Goal: Information Seeking & Learning: Learn about a topic

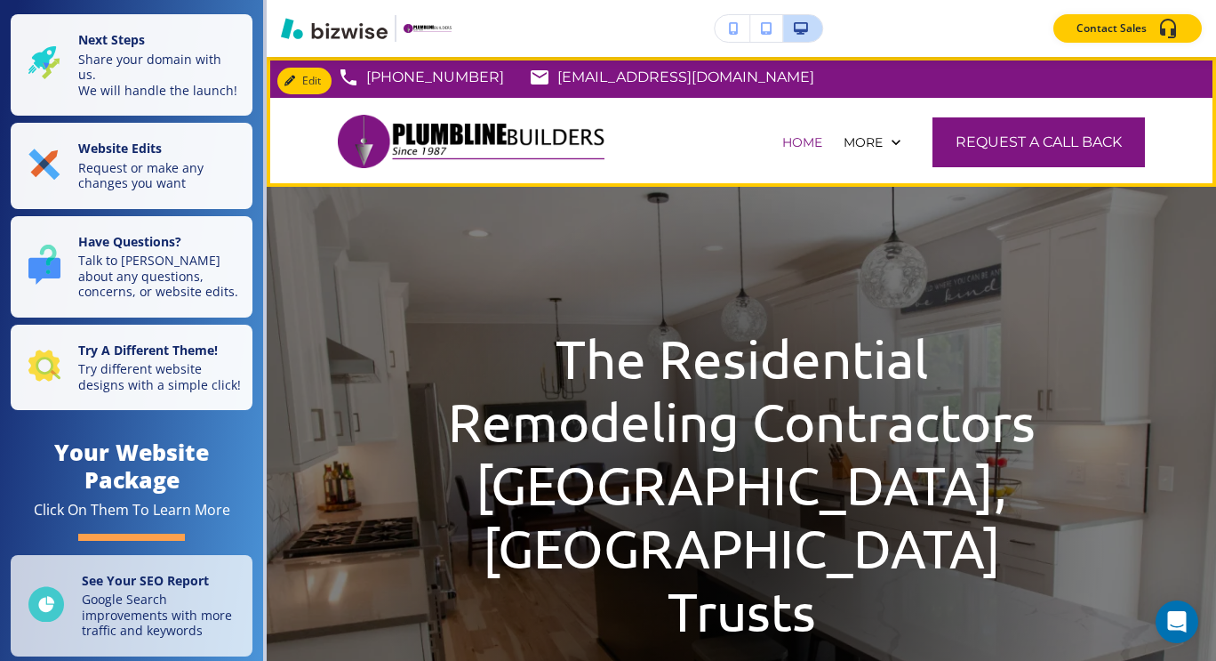
click at [376, 147] on img at bounding box center [471, 141] width 267 height 75
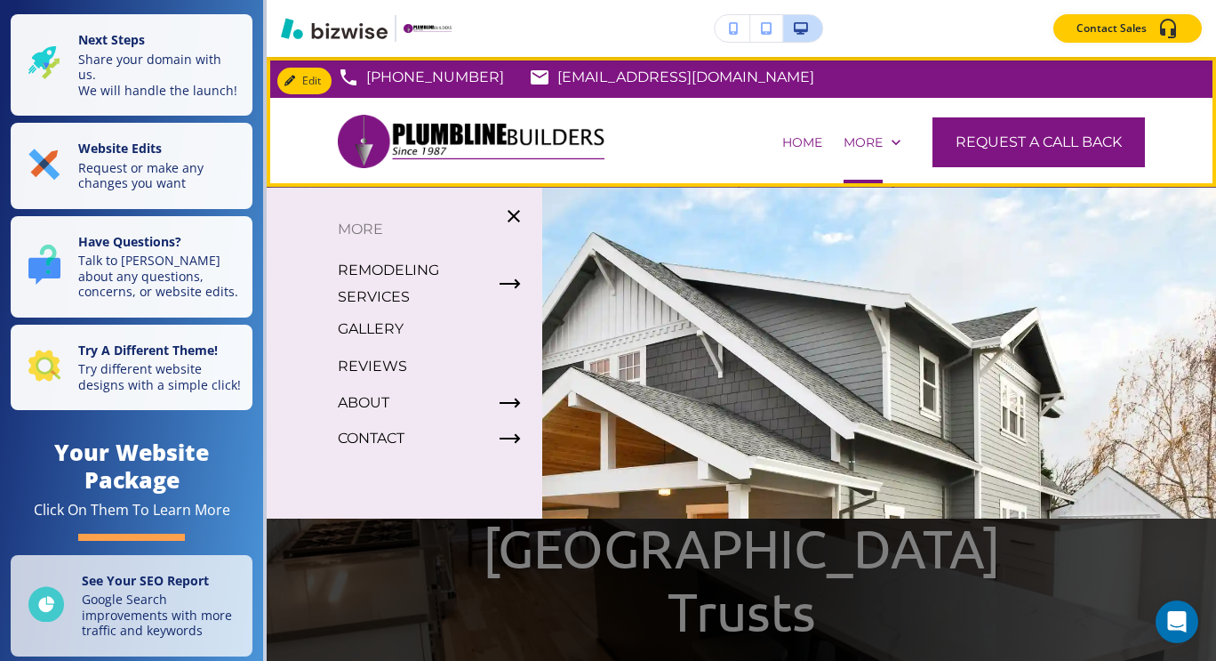
click at [860, 153] on div "More" at bounding box center [872, 142] width 78 height 89
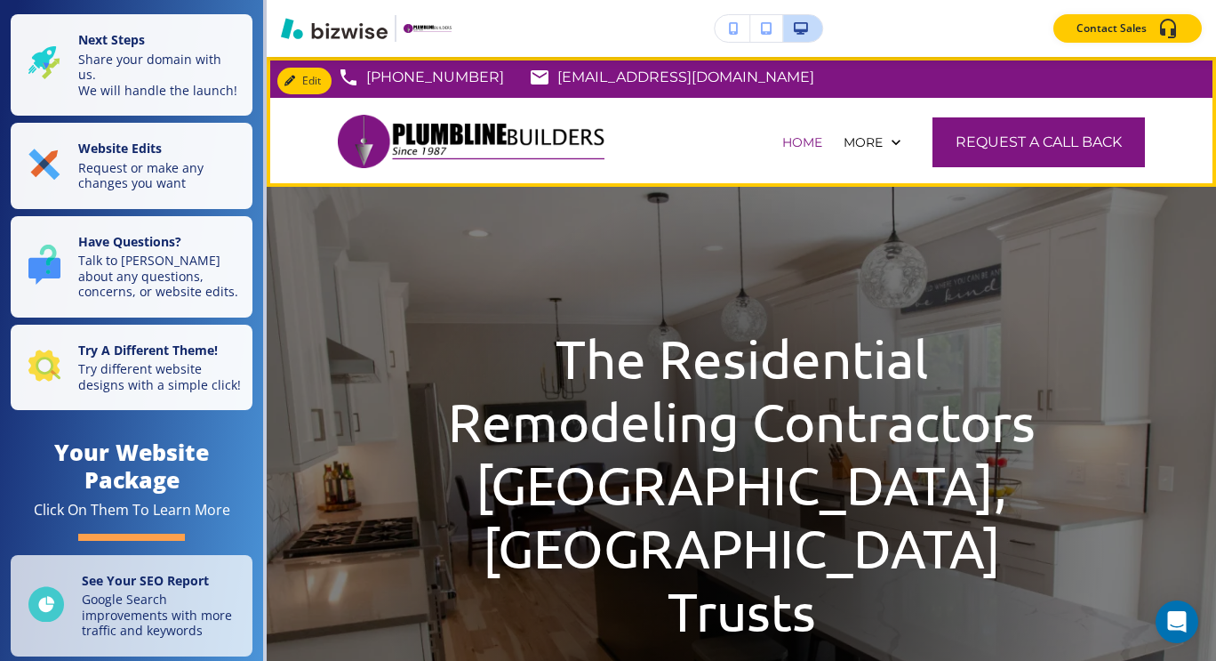
click at [347, 98] on span at bounding box center [342, 105] width 9 height 14
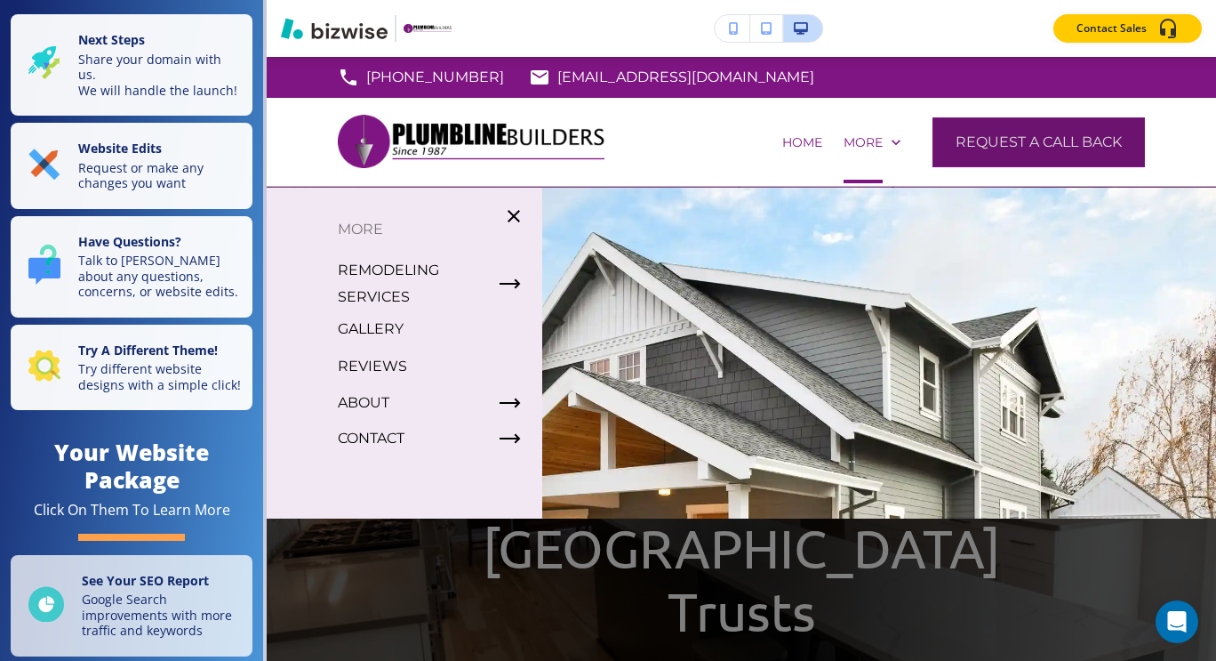
click at [964, 138] on button "Request a Call Back" at bounding box center [1039, 142] width 213 height 50
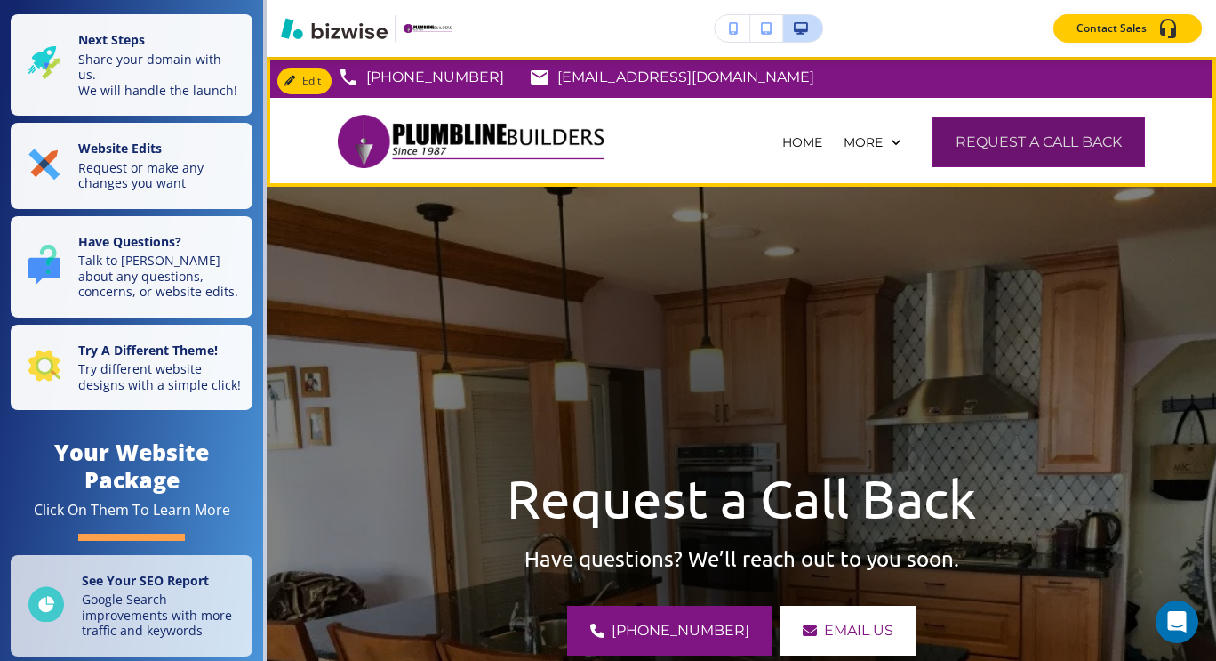
click at [964, 138] on button "Request a Call Back" at bounding box center [1039, 142] width 213 height 50
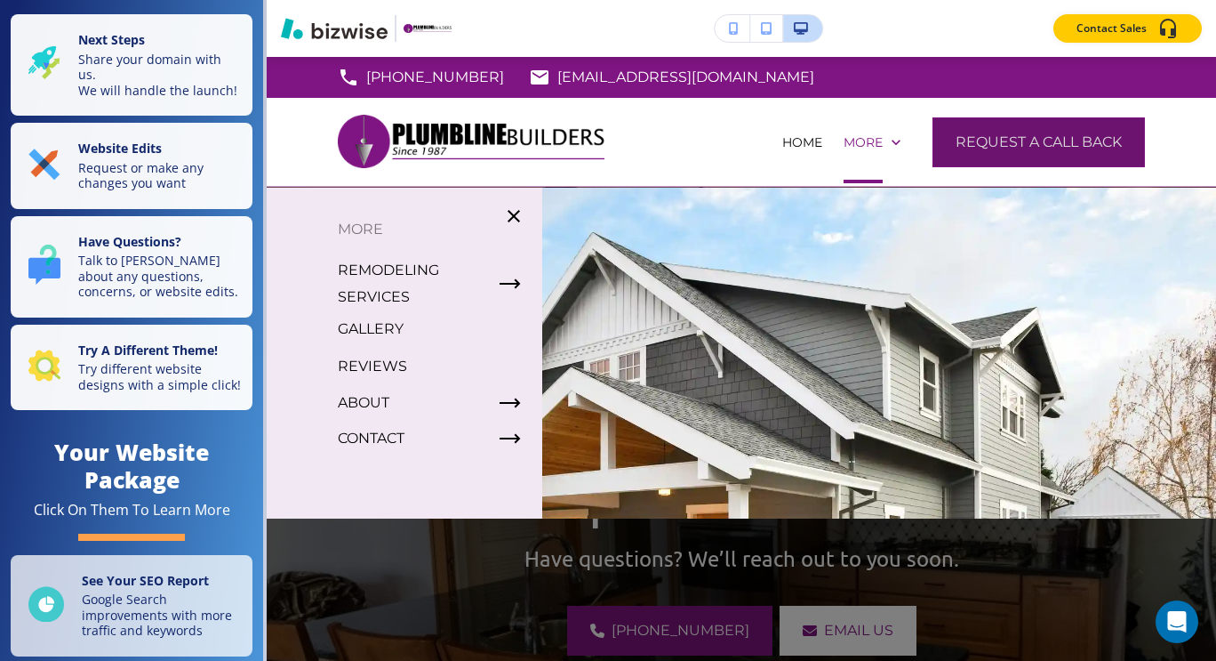
click at [956, 146] on button "Request a Call Back" at bounding box center [1039, 142] width 213 height 50
click at [1002, 148] on button "Request a Call Back" at bounding box center [1039, 142] width 213 height 50
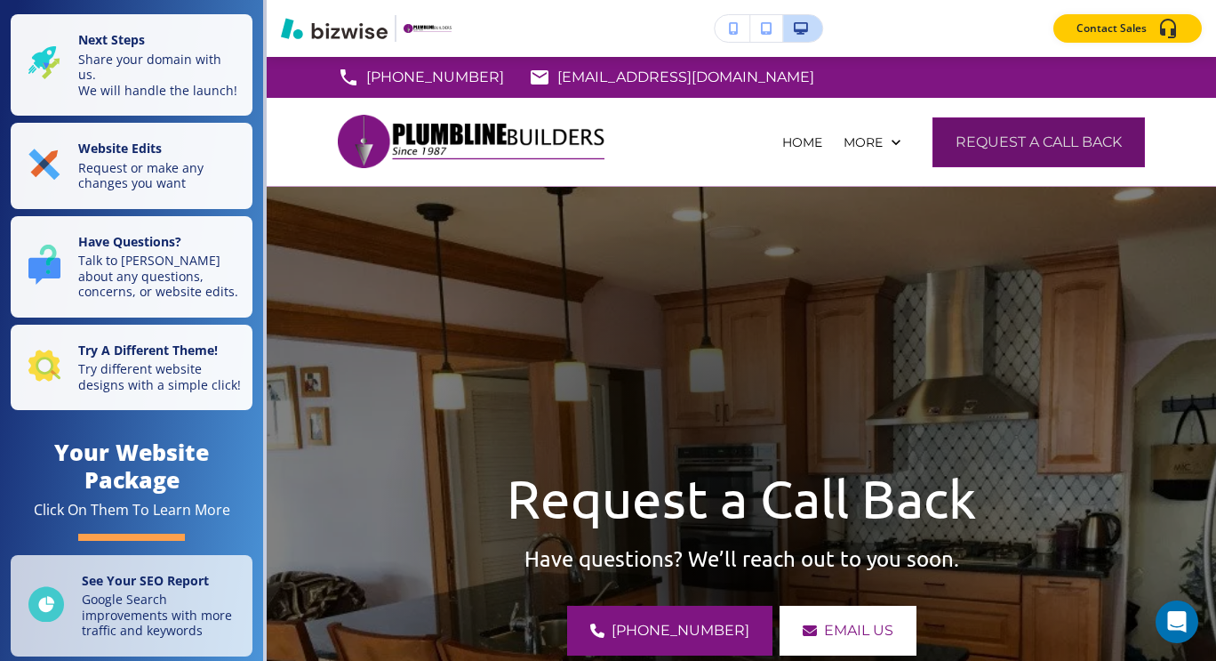
click at [1002, 148] on button "Request a Call Back" at bounding box center [1039, 142] width 213 height 50
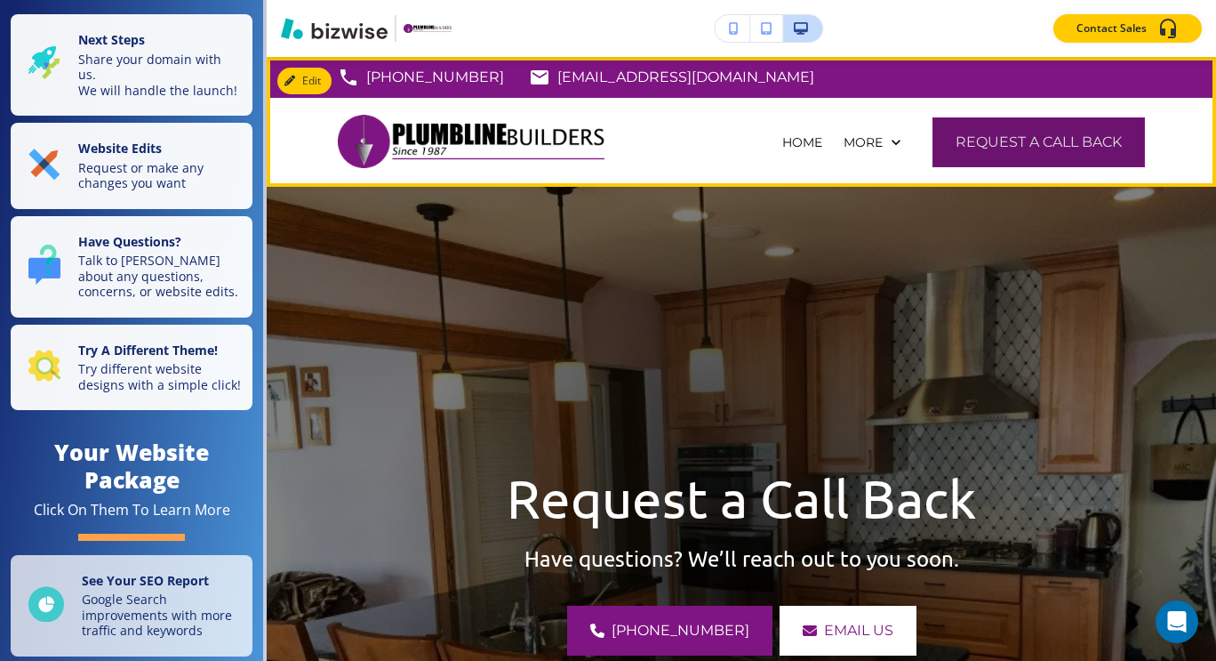
click at [1002, 148] on button "Request a Call Back" at bounding box center [1039, 142] width 213 height 50
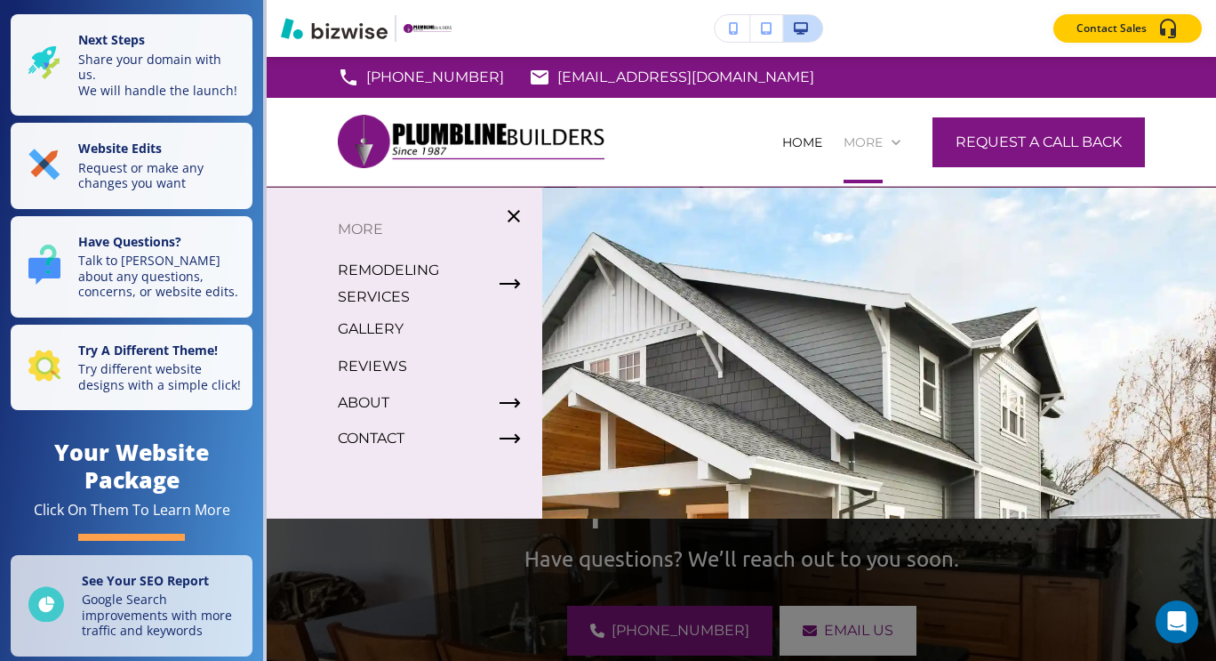
click at [863, 133] on p "More" at bounding box center [863, 142] width 39 height 18
click at [1039, 147] on button "Request a Call Back" at bounding box center [1039, 142] width 213 height 50
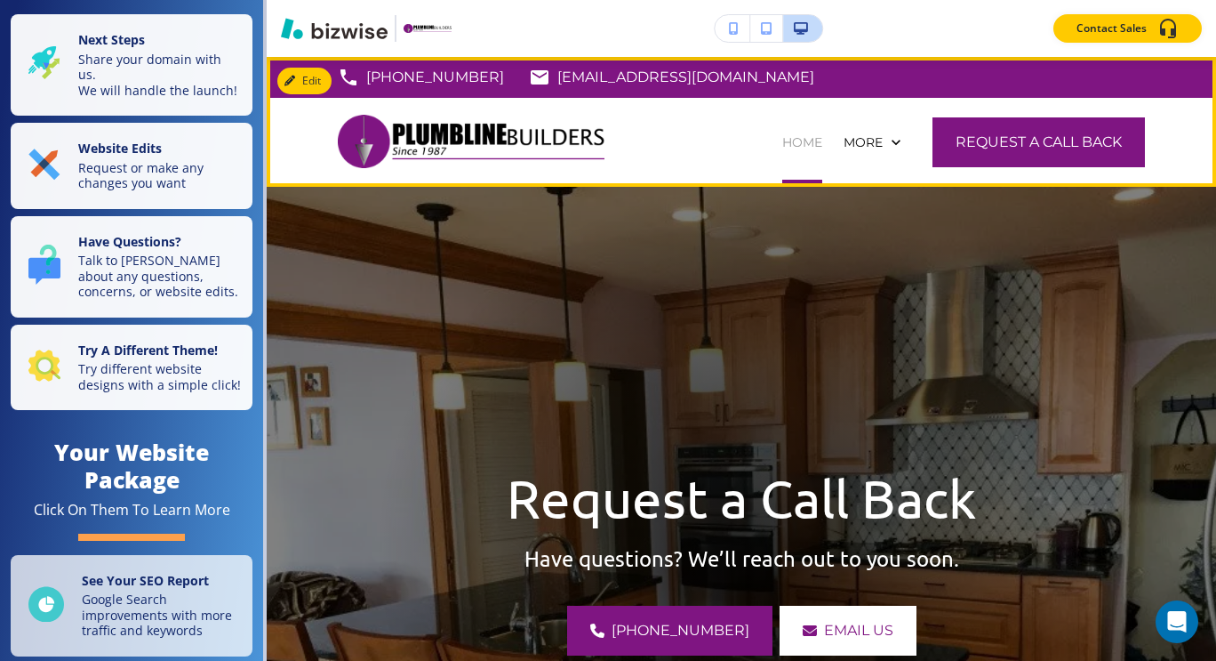
click at [789, 145] on p "HOME" at bounding box center [803, 142] width 40 height 18
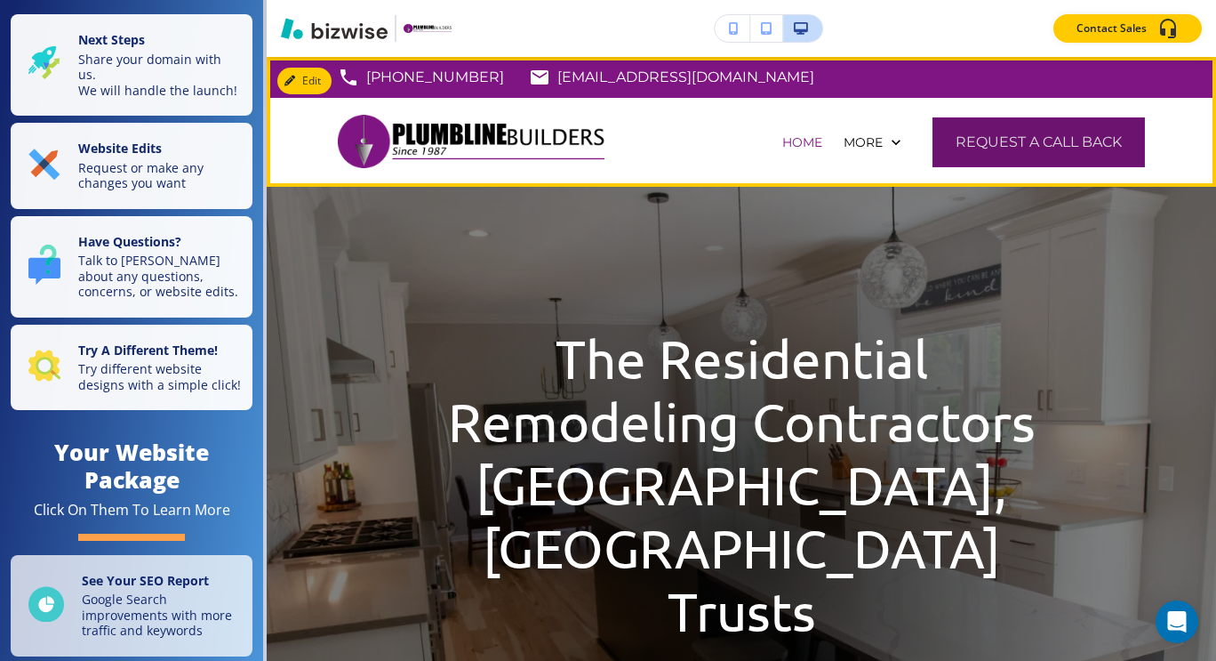
click at [1053, 136] on button "Request a Call Back" at bounding box center [1039, 142] width 213 height 50
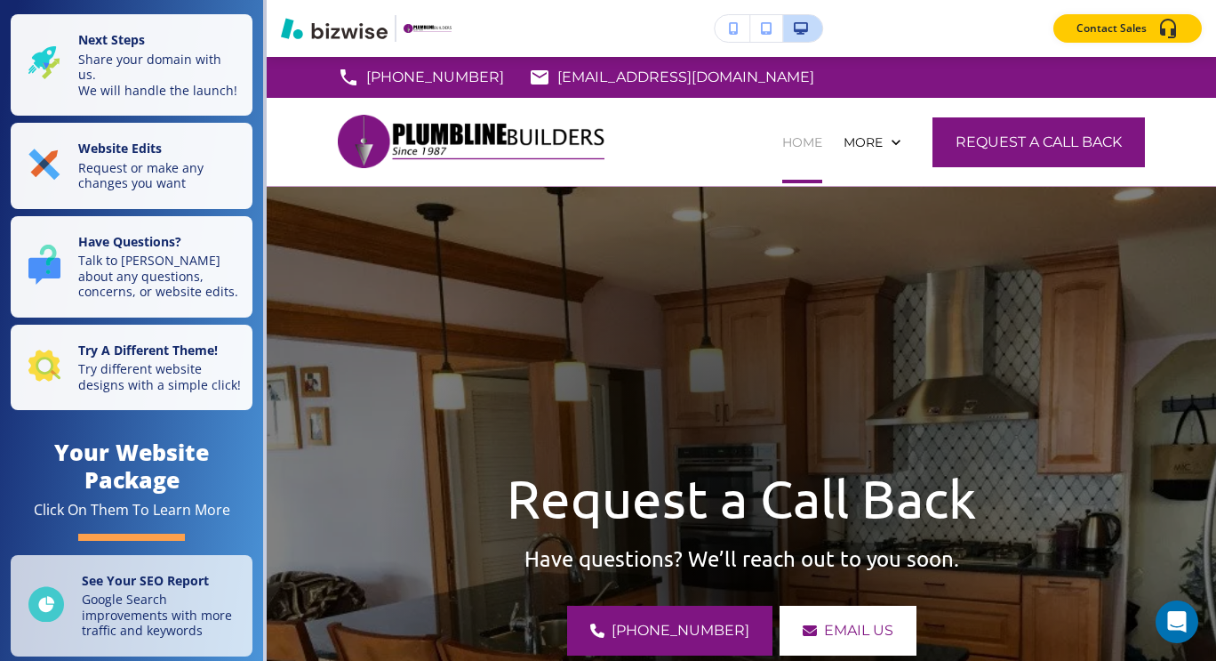
click at [795, 143] on p "HOME" at bounding box center [803, 142] width 40 height 18
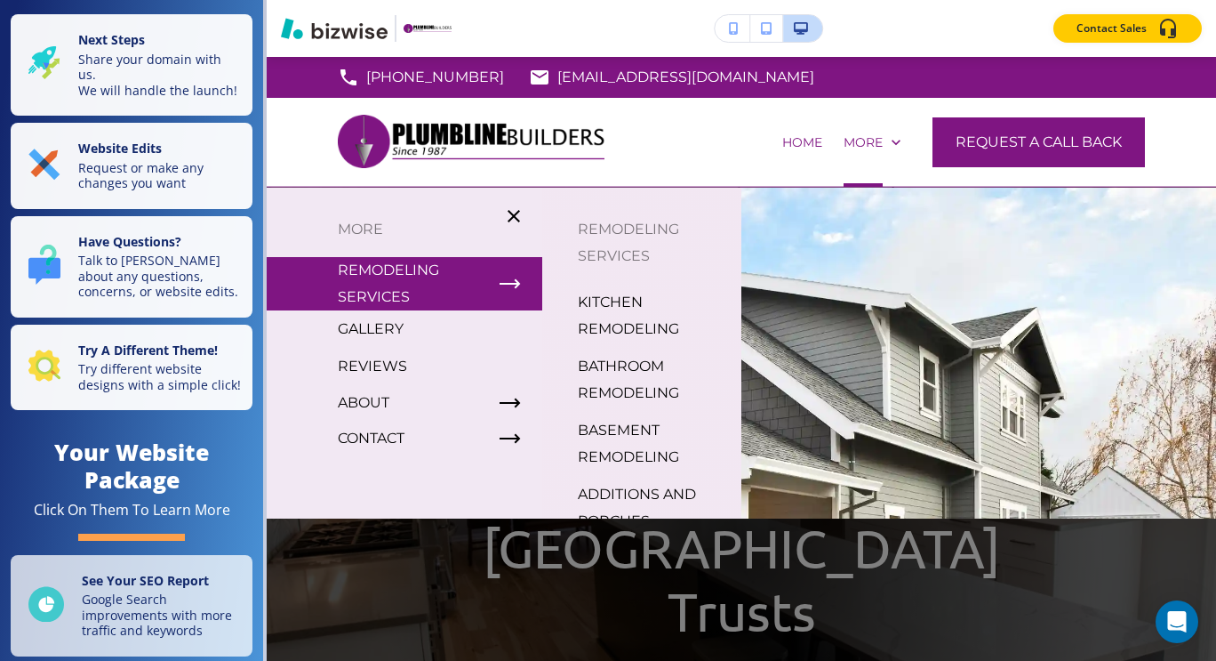
click at [414, 273] on p "REMODELING SERVICES" at bounding box center [412, 283] width 148 height 53
click at [380, 282] on p "REMODELING SERVICES" at bounding box center [412, 283] width 148 height 53
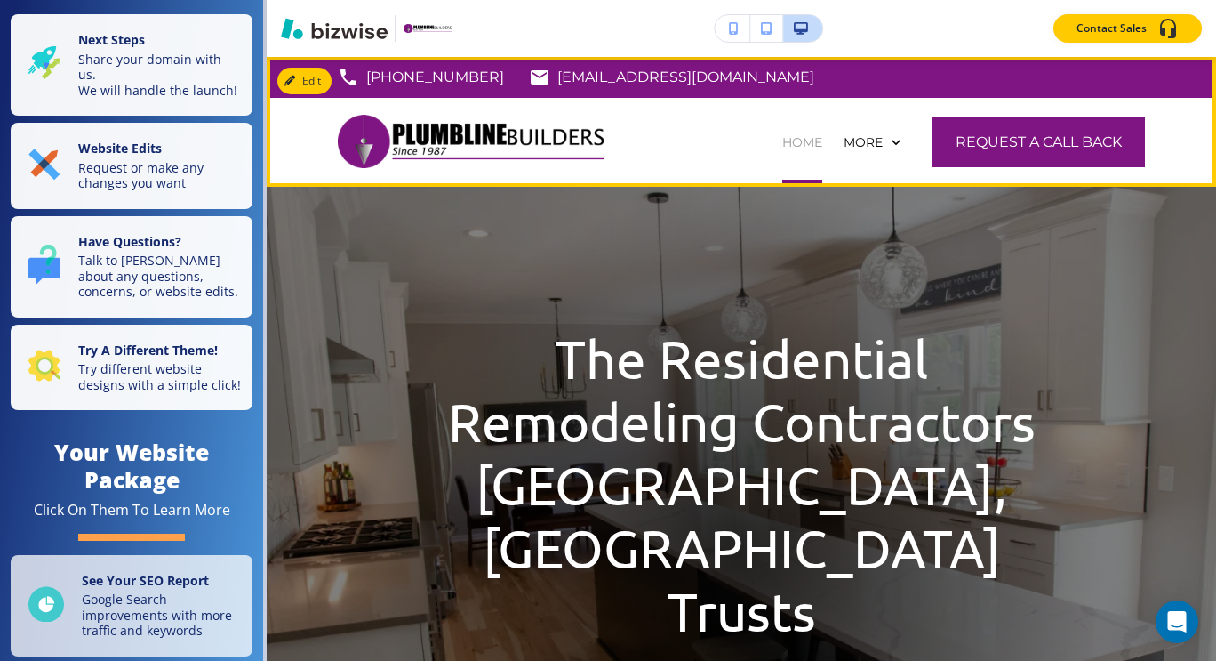
click at [783, 147] on p "HOME" at bounding box center [803, 142] width 40 height 18
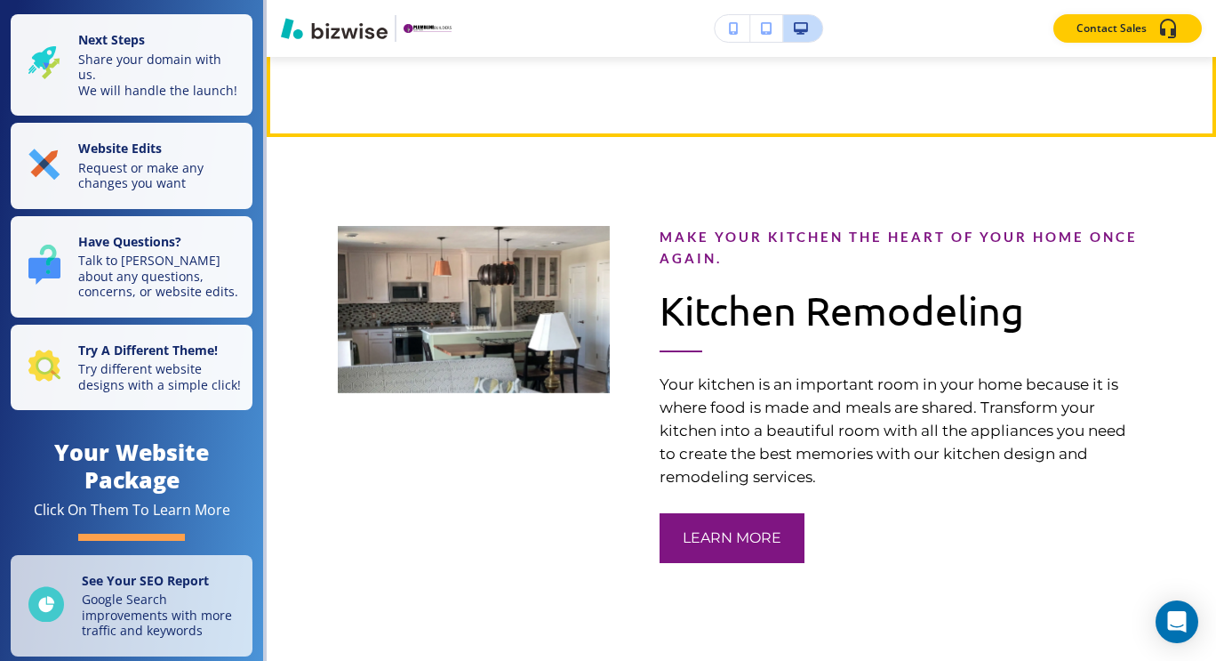
scroll to position [1304, 0]
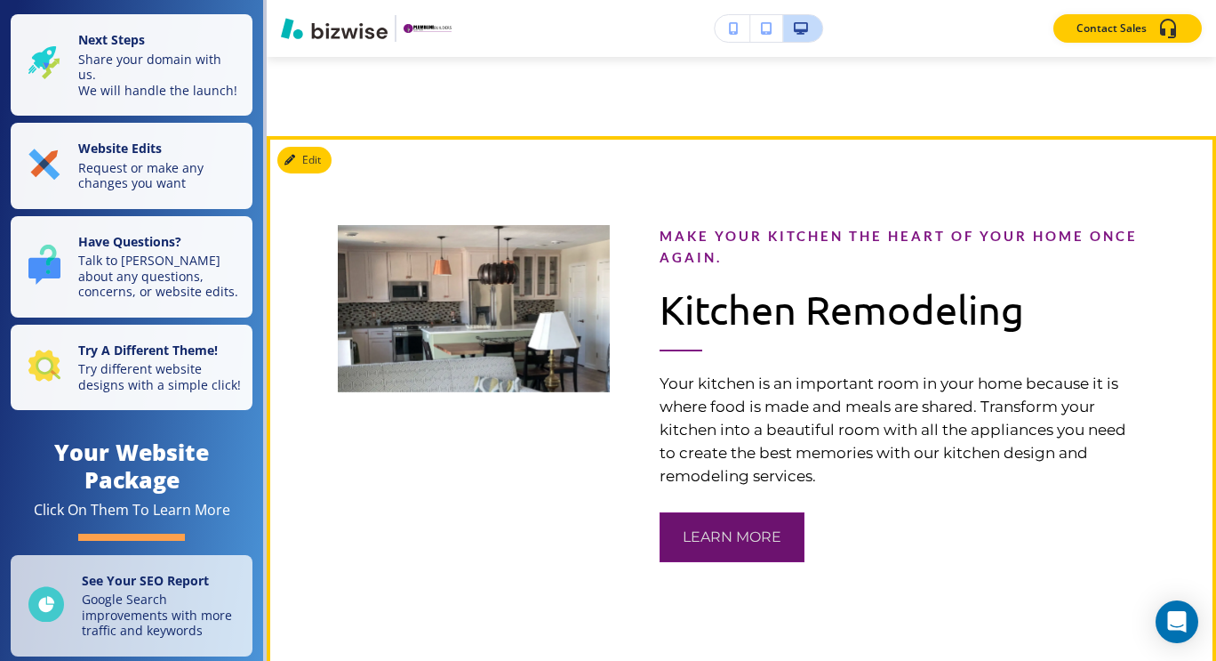
click at [732, 512] on button "Learn More" at bounding box center [732, 537] width 145 height 50
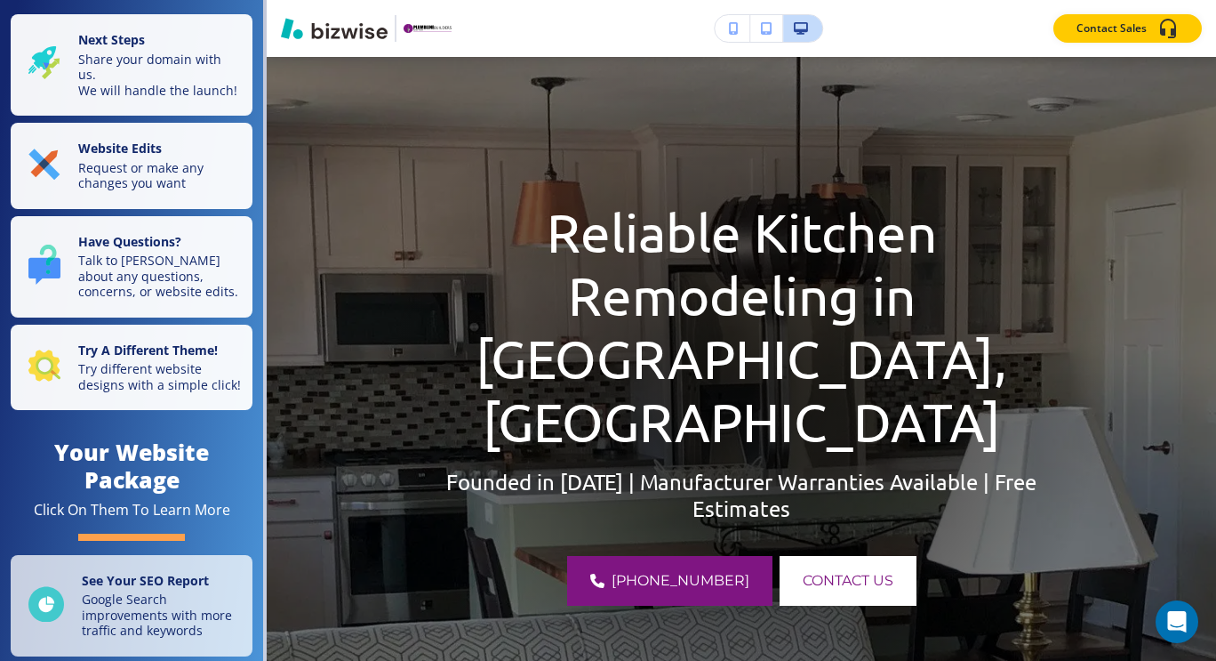
scroll to position [0, 0]
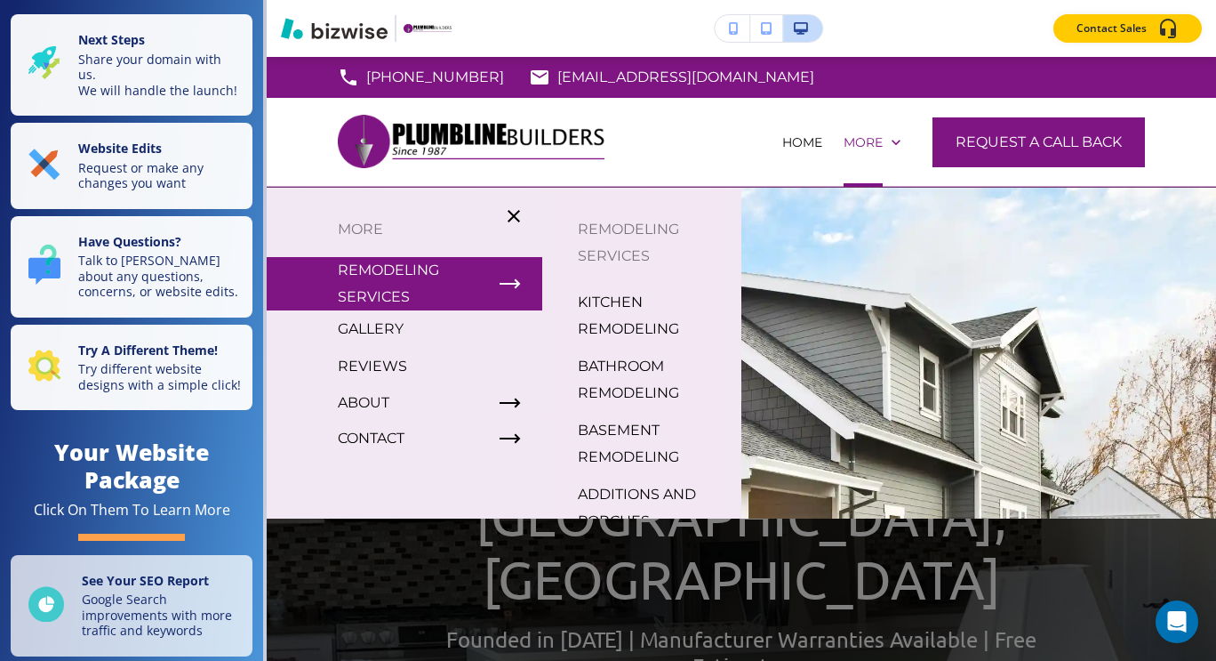
click at [598, 380] on p "BATHROOM REMODELING" at bounding box center [652, 379] width 149 height 53
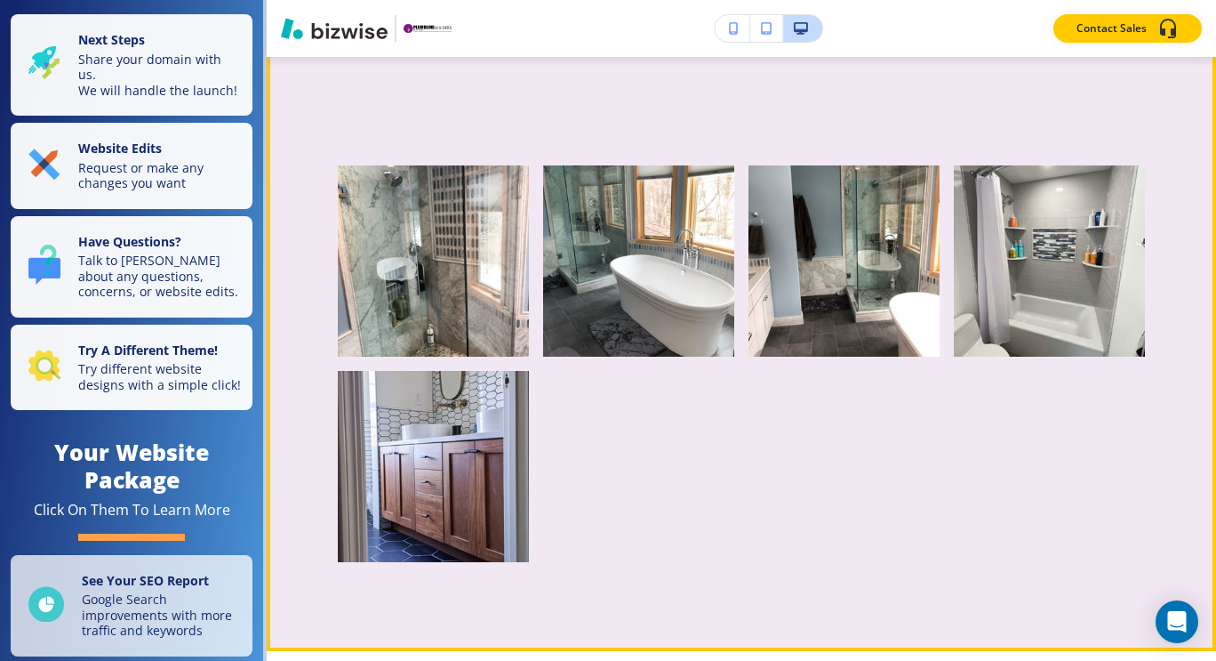
scroll to position [2241, 0]
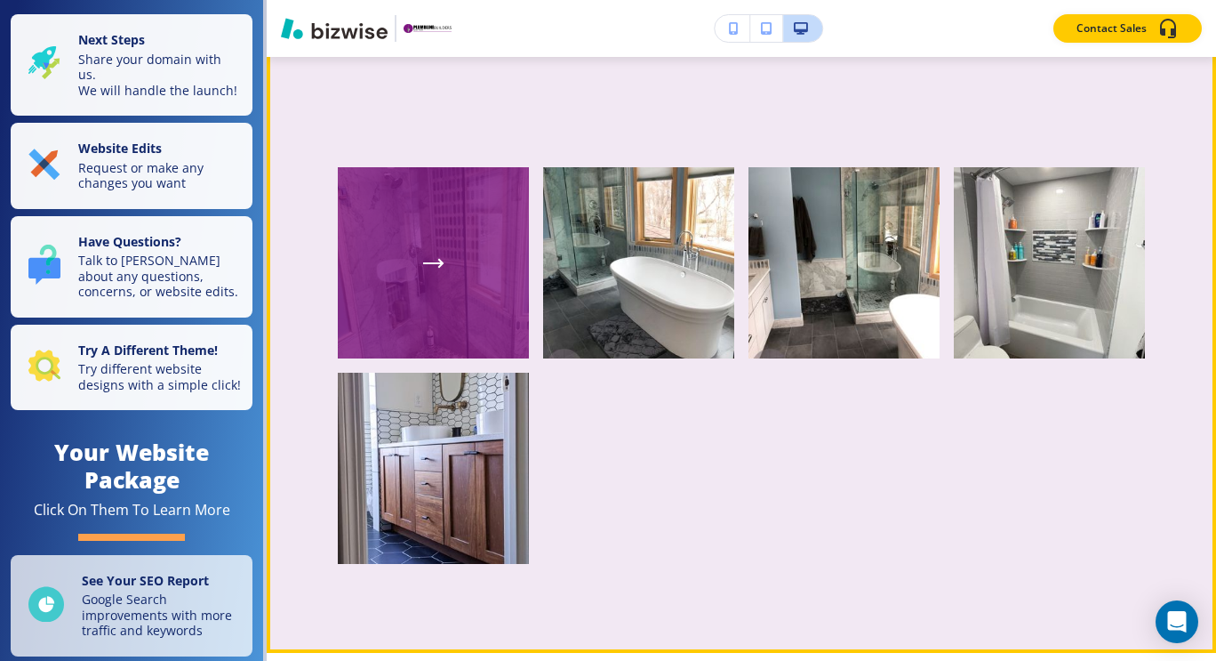
click at [394, 237] on div "button" at bounding box center [433, 262] width 191 height 191
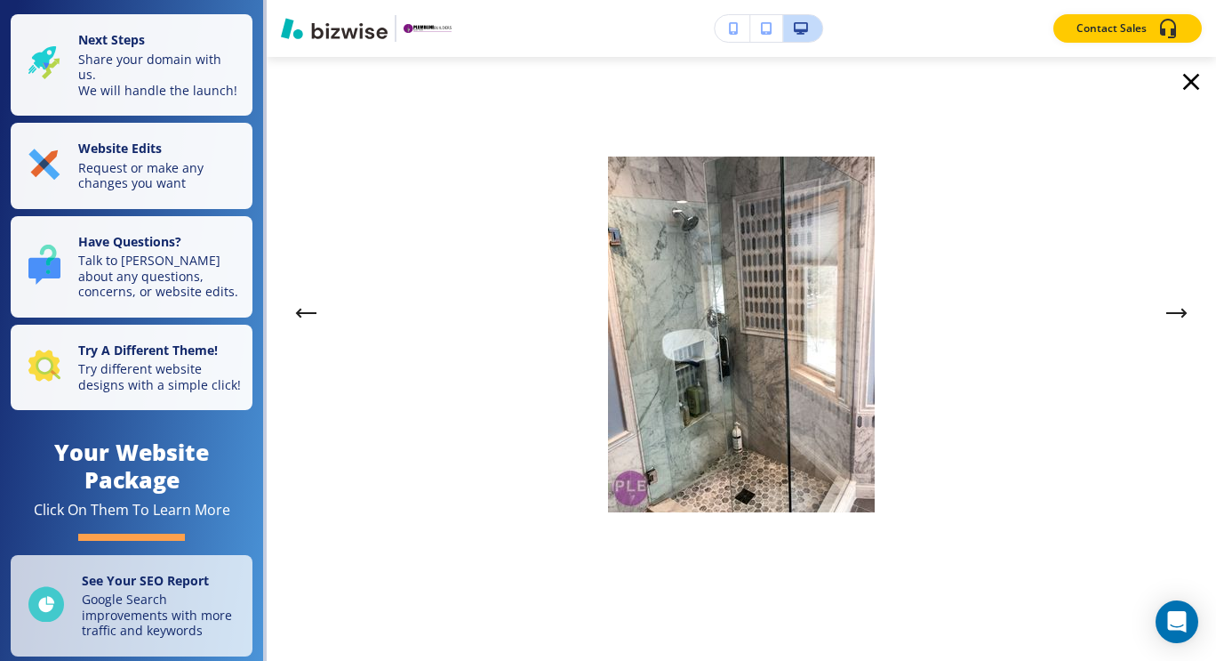
click at [1179, 313] on icon "Next Gallery Image" at bounding box center [1177, 313] width 18 height 0
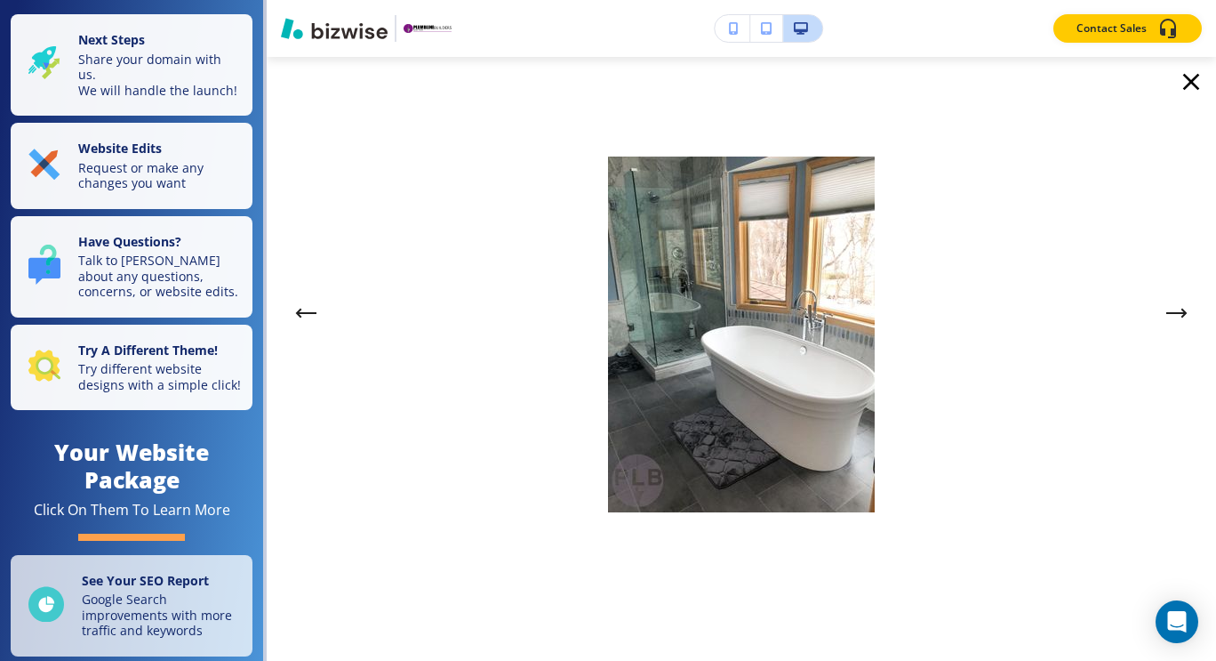
click at [1179, 313] on icon "Next Gallery Image" at bounding box center [1177, 313] width 18 height 0
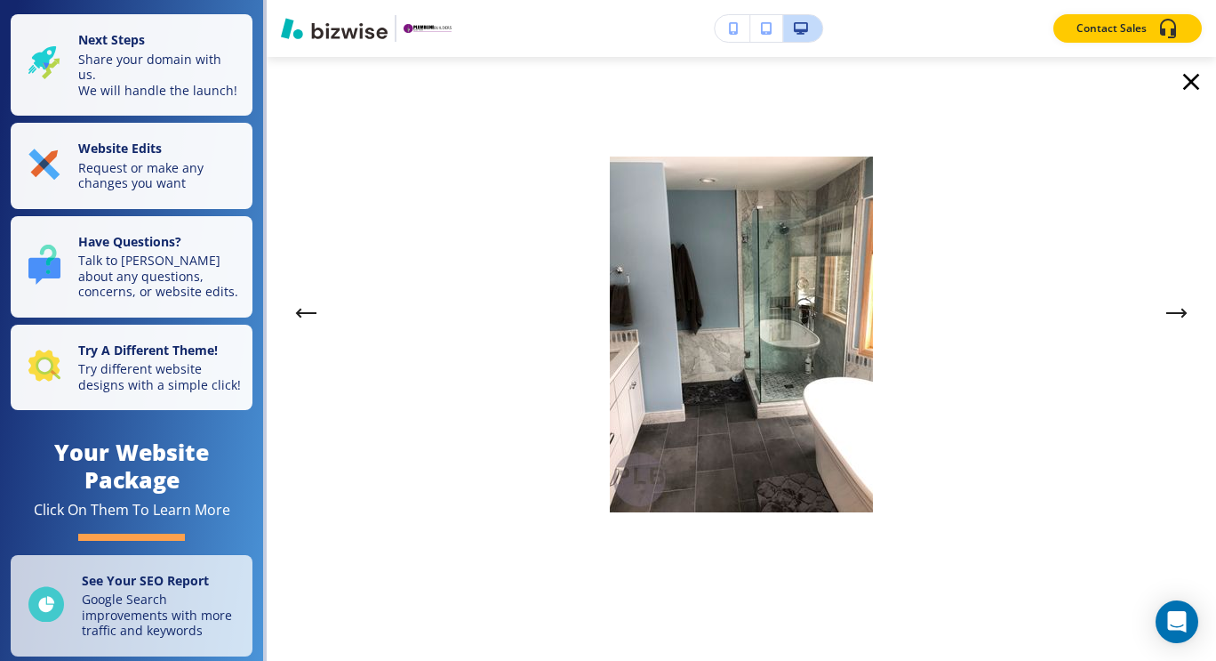
click at [1179, 313] on icon "Next Gallery Image" at bounding box center [1177, 313] width 18 height 0
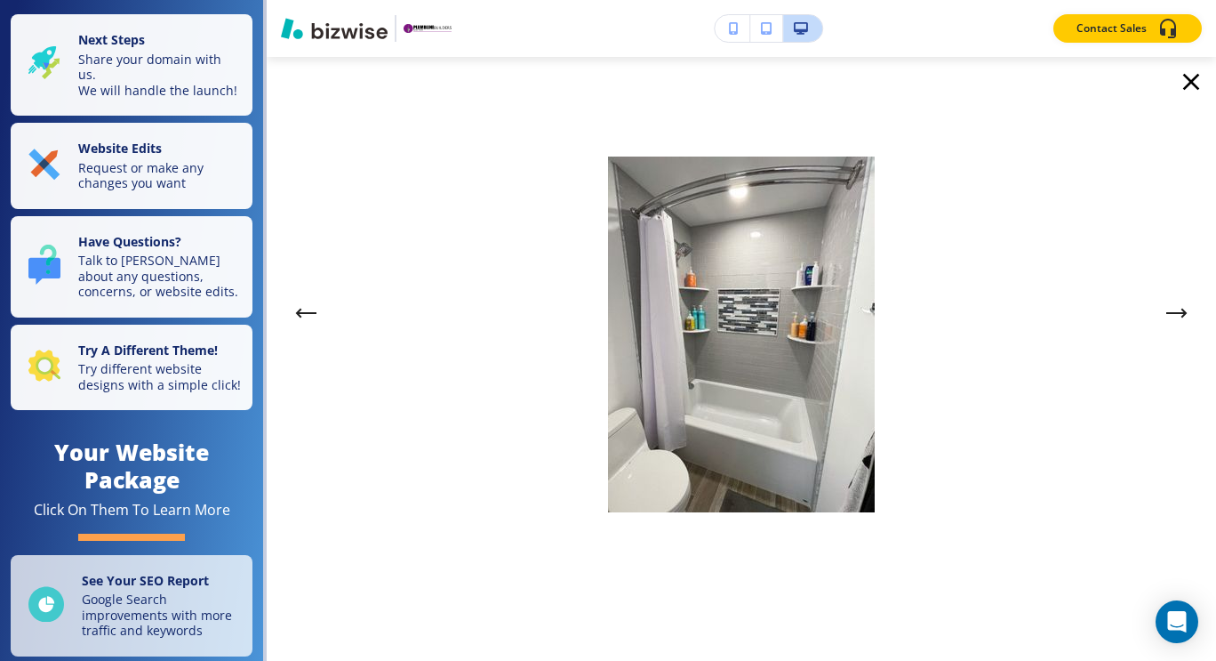
click at [1179, 313] on icon "Next Gallery Image" at bounding box center [1177, 313] width 18 height 0
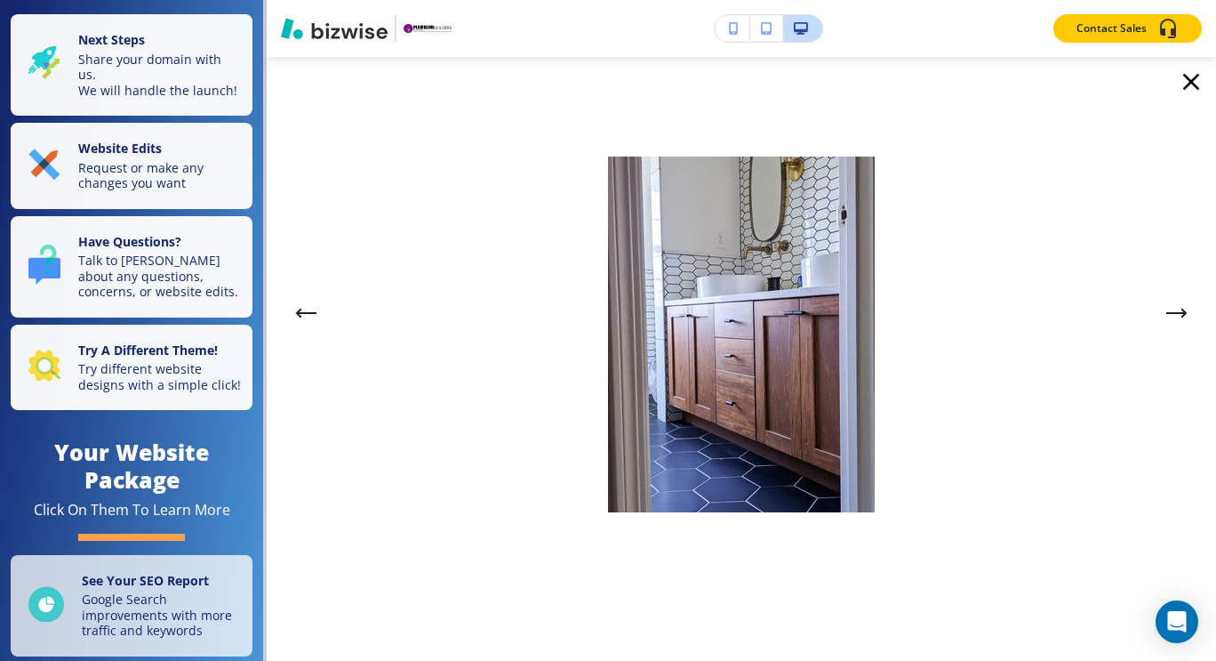
click at [1179, 313] on icon "Next Gallery Image" at bounding box center [1177, 313] width 18 height 0
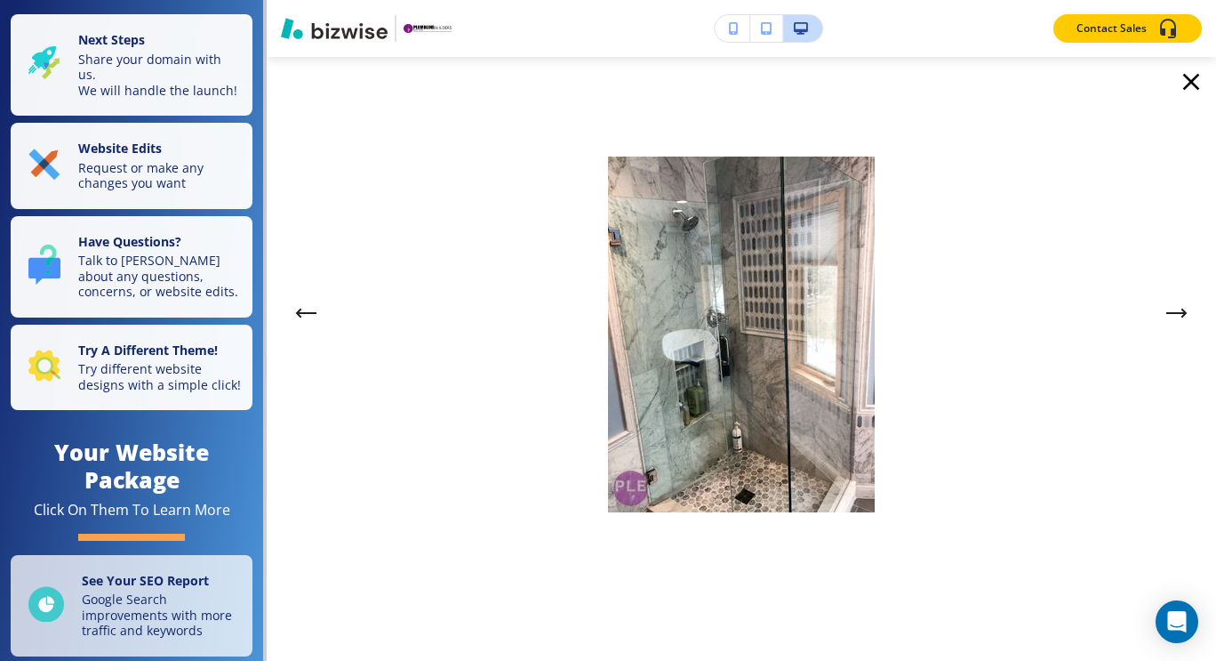
click at [1190, 91] on icon "button" at bounding box center [1191, 82] width 28 height 28
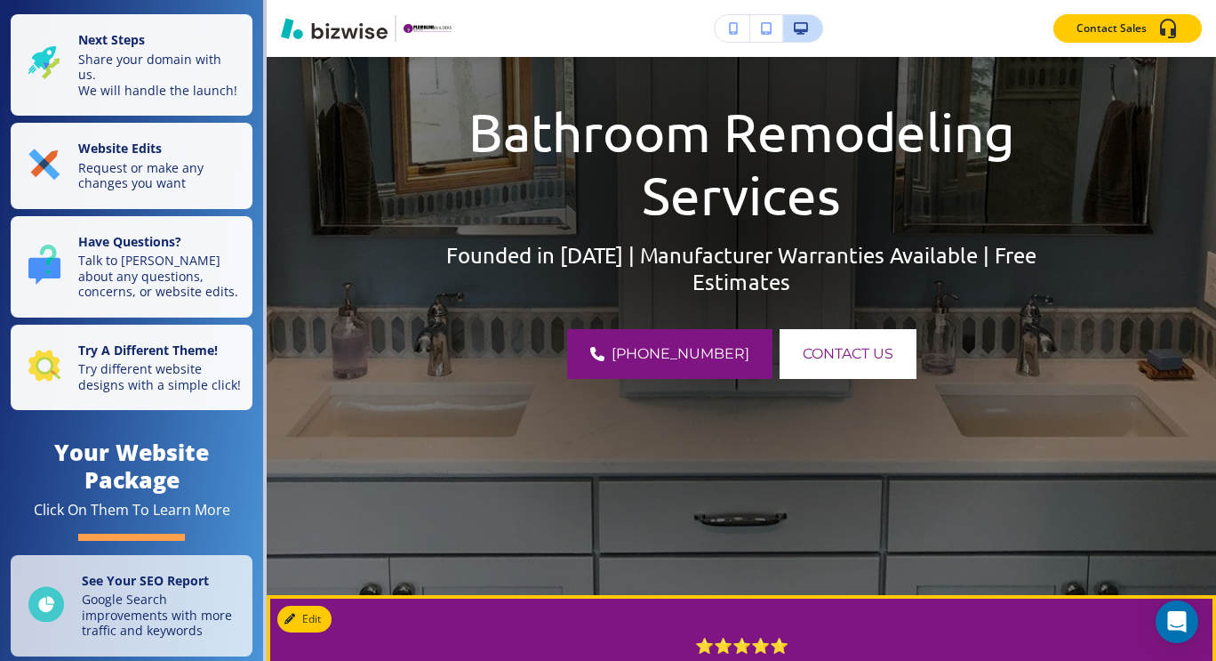
scroll to position [0, 0]
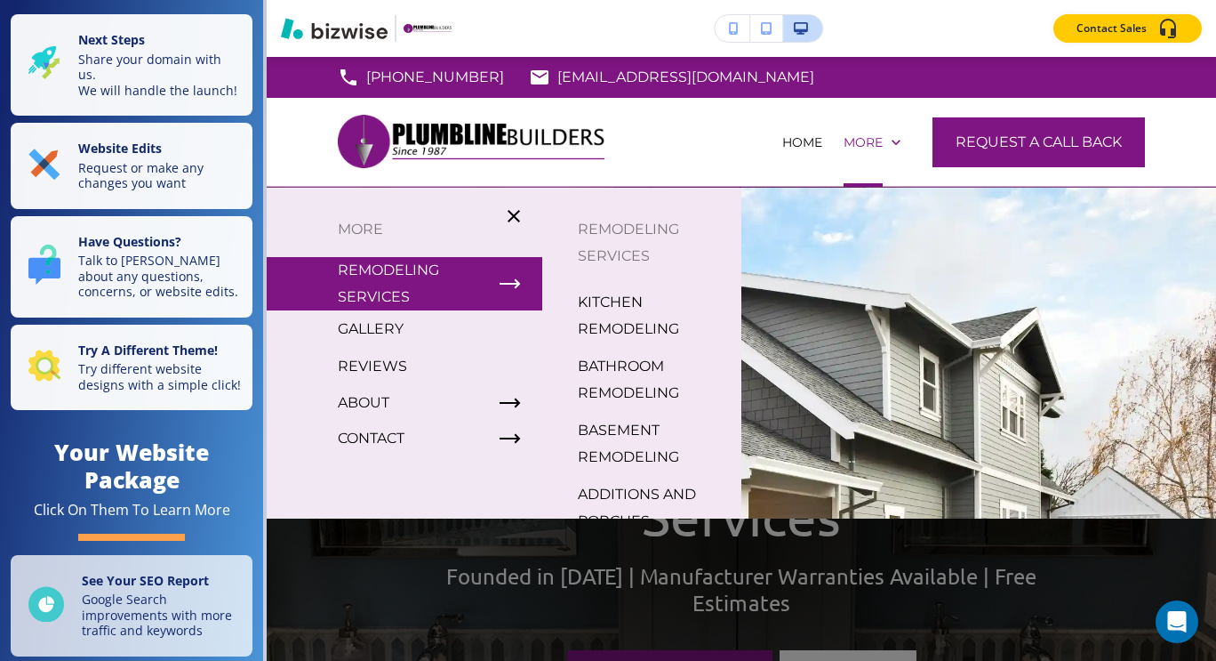
click at [645, 426] on p "BASEMENT REMODELING" at bounding box center [652, 443] width 149 height 53
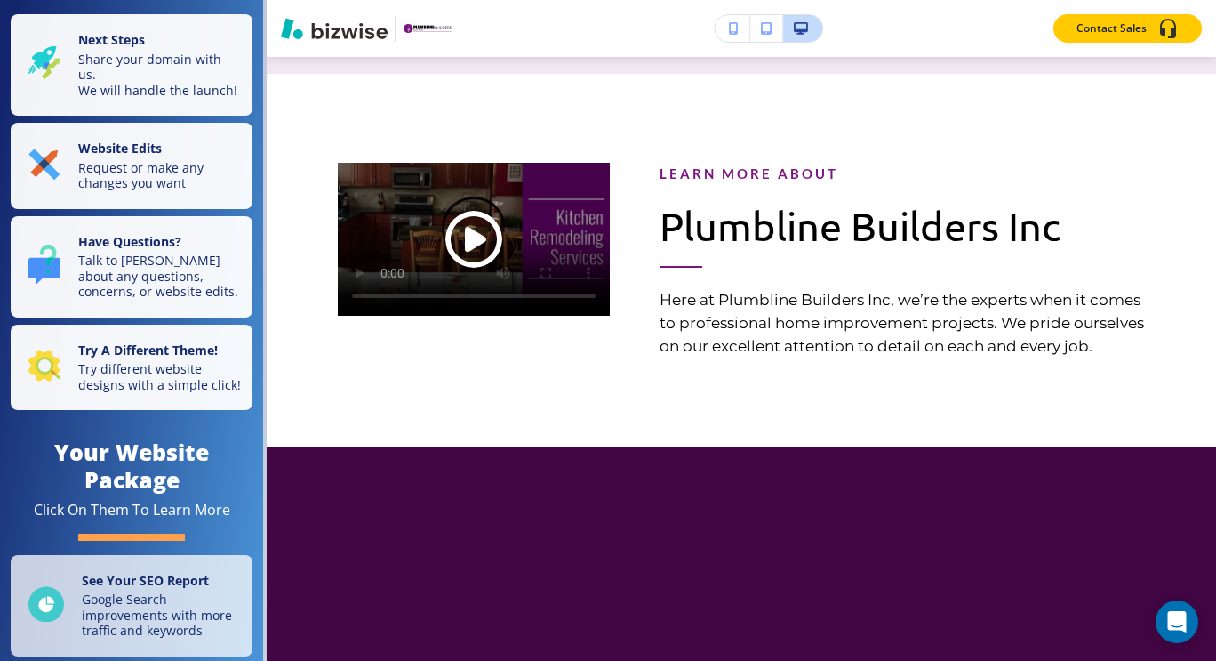
scroll to position [2681, 0]
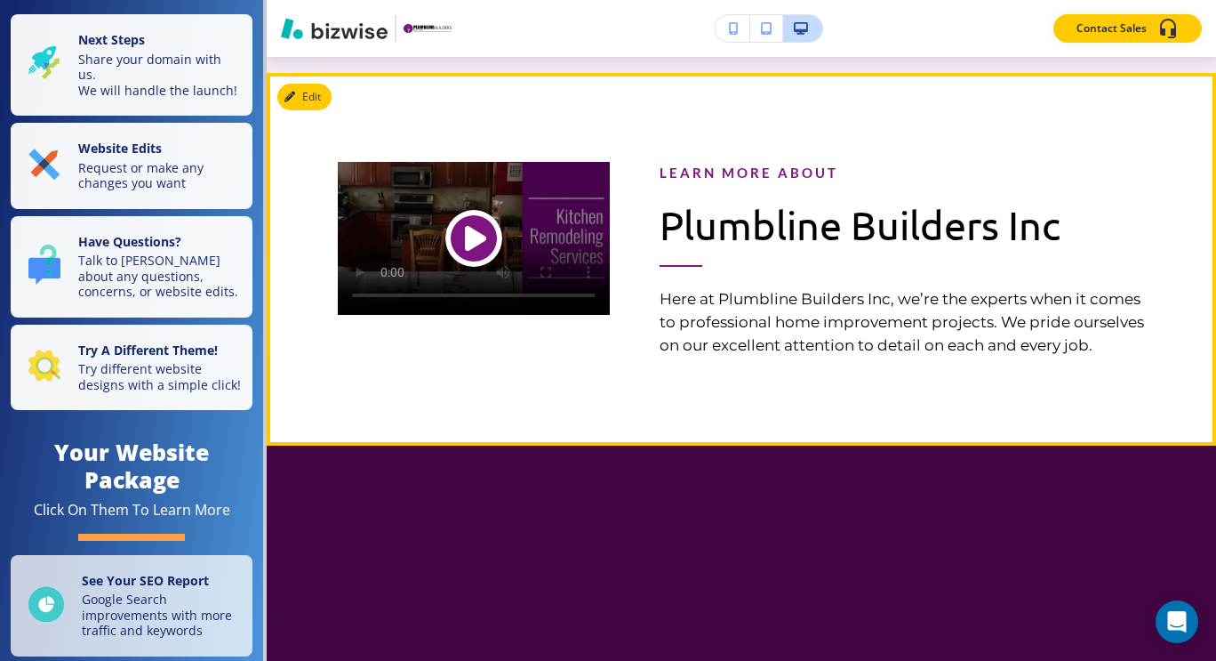
click at [475, 257] on span "Play button for video with title: undefined" at bounding box center [474, 238] width 57 height 57
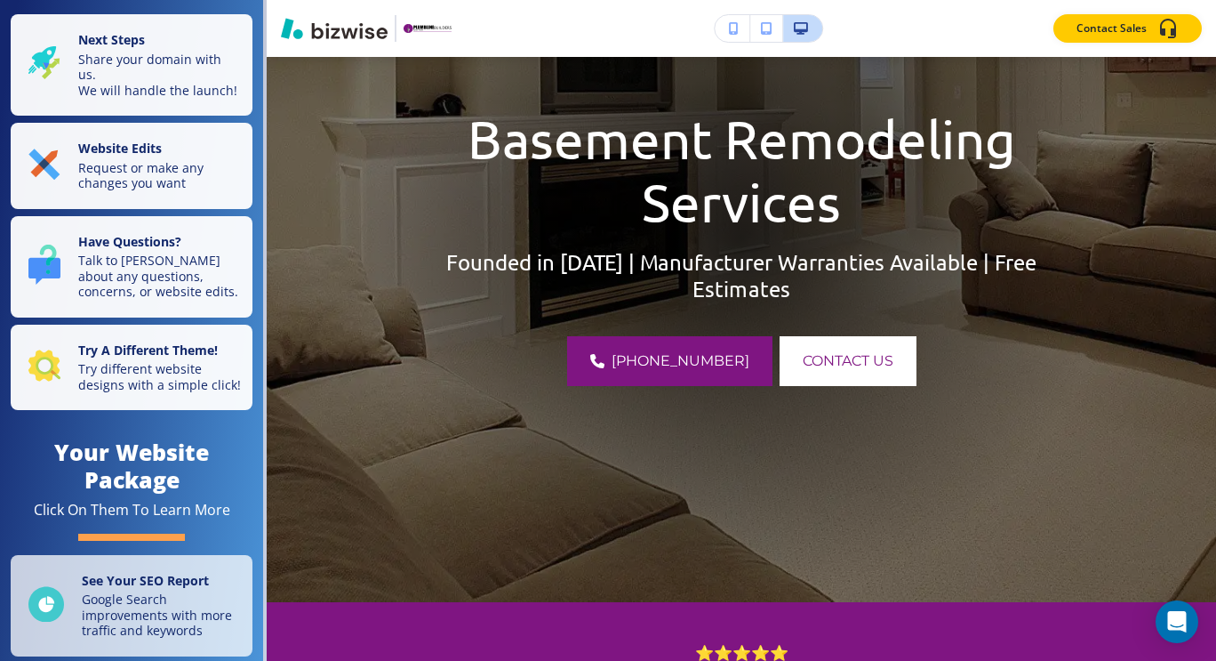
scroll to position [0, 0]
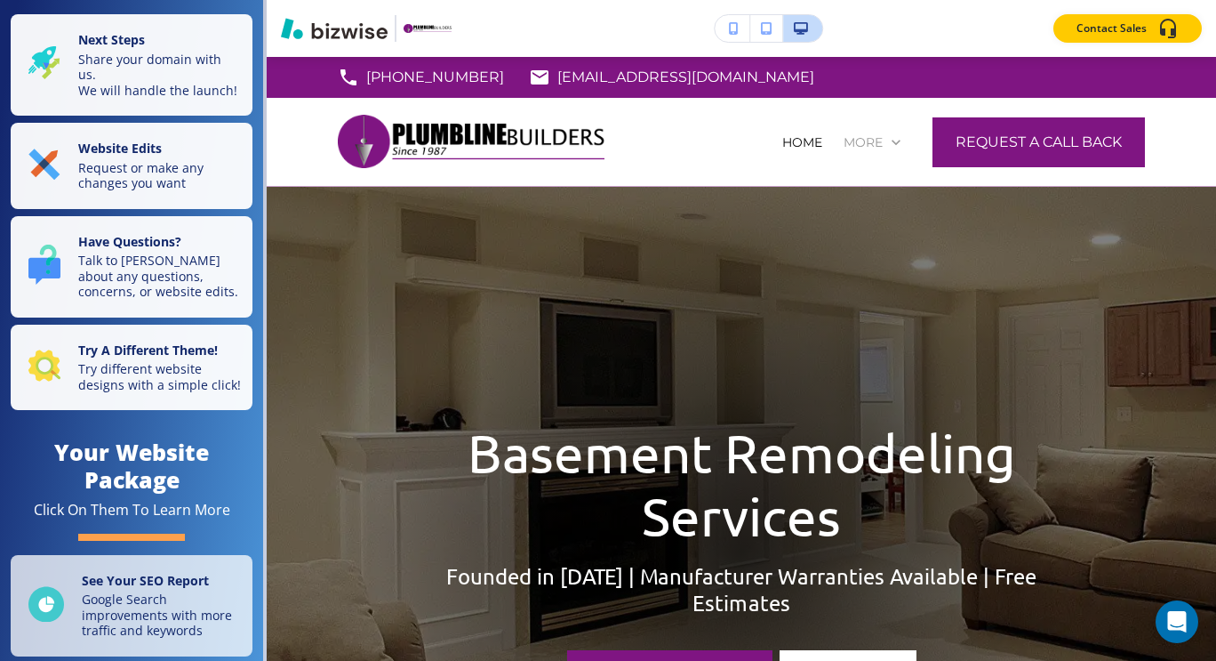
click at [863, 140] on p "More" at bounding box center [863, 142] width 39 height 18
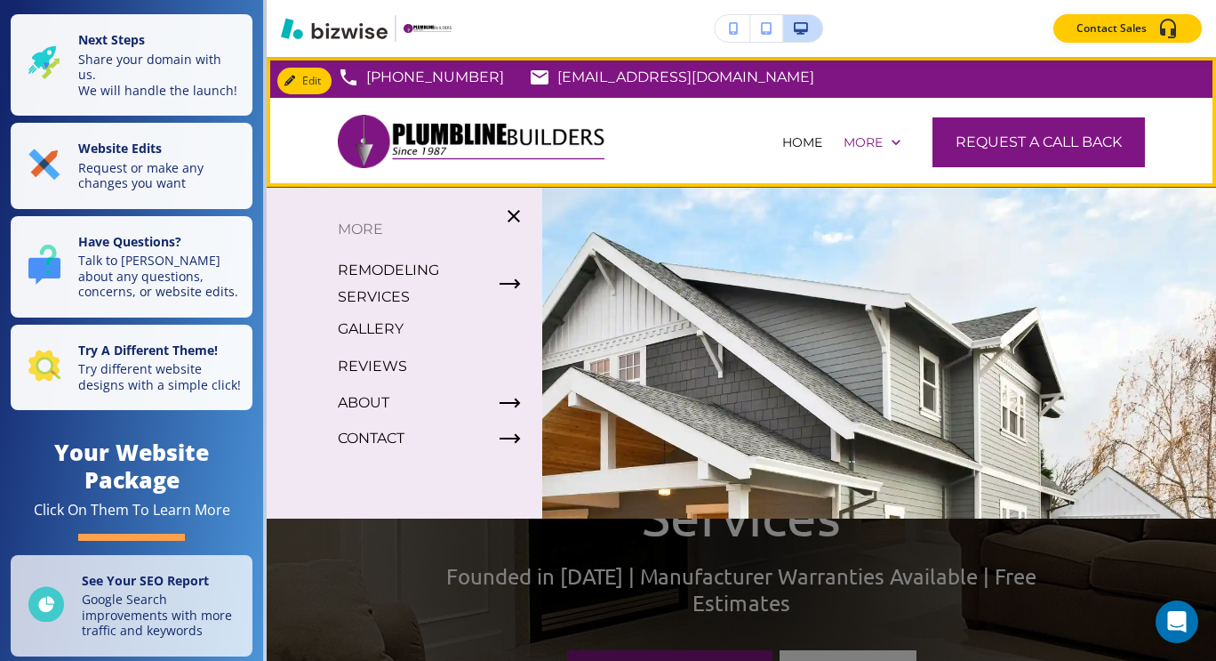
click at [505, 284] on icon "button" at bounding box center [510, 284] width 18 height 0
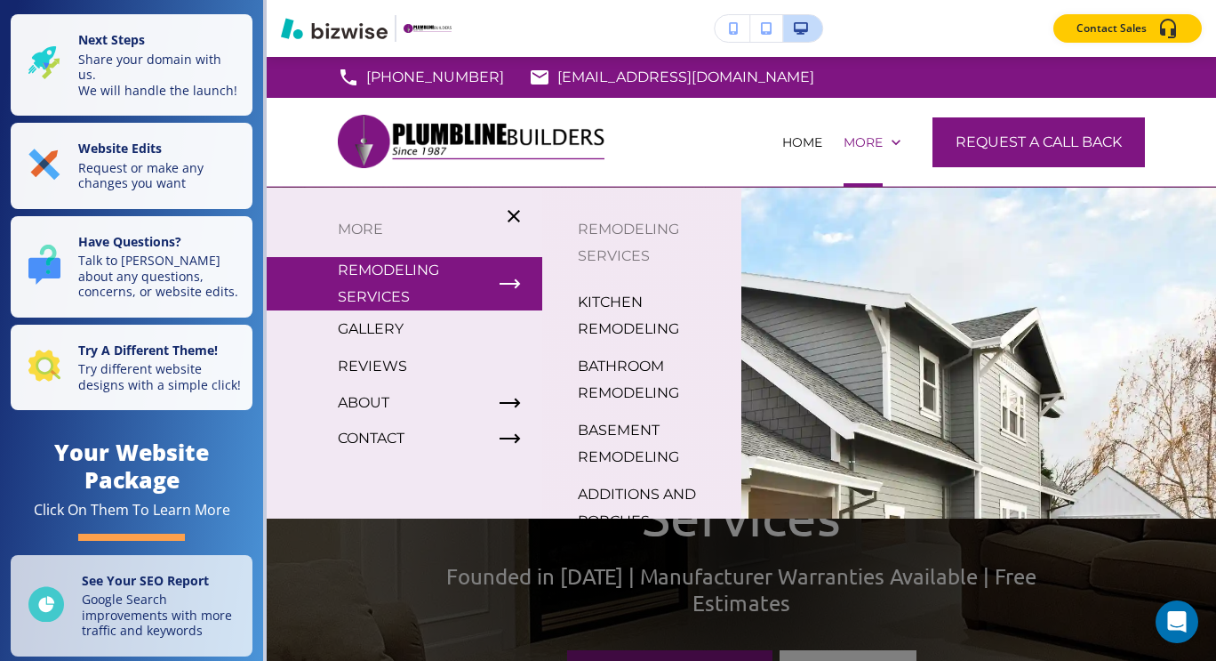
click at [627, 333] on p "KITCHEN REMODELING" at bounding box center [652, 315] width 149 height 53
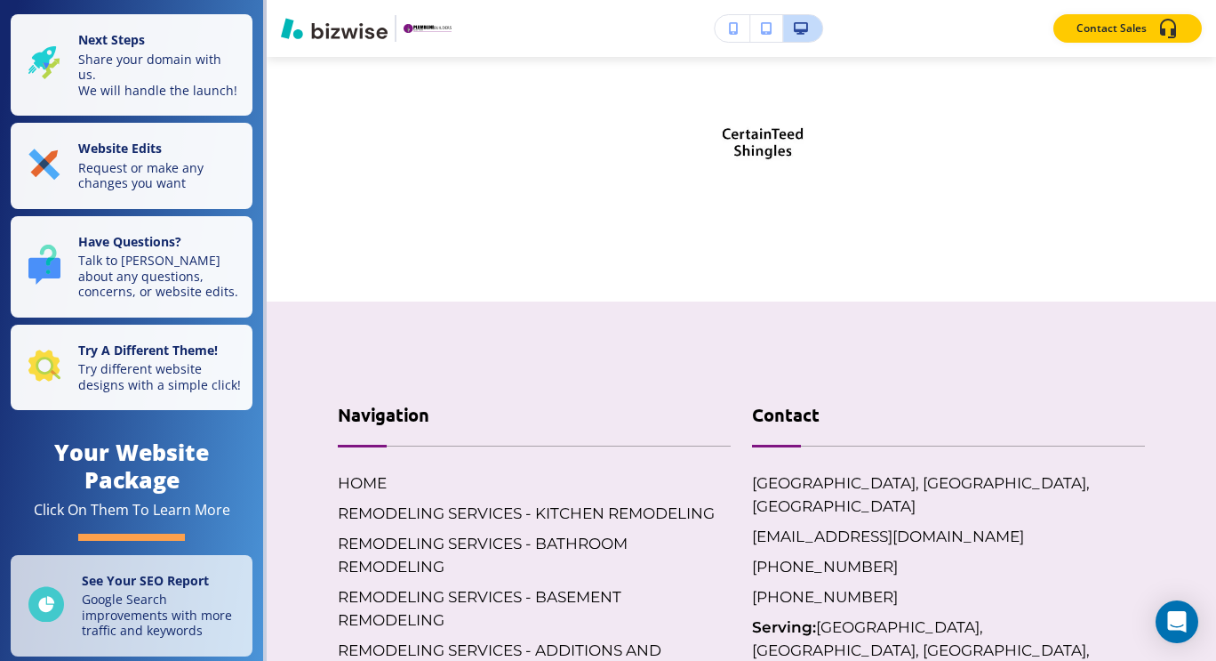
scroll to position [6520, 0]
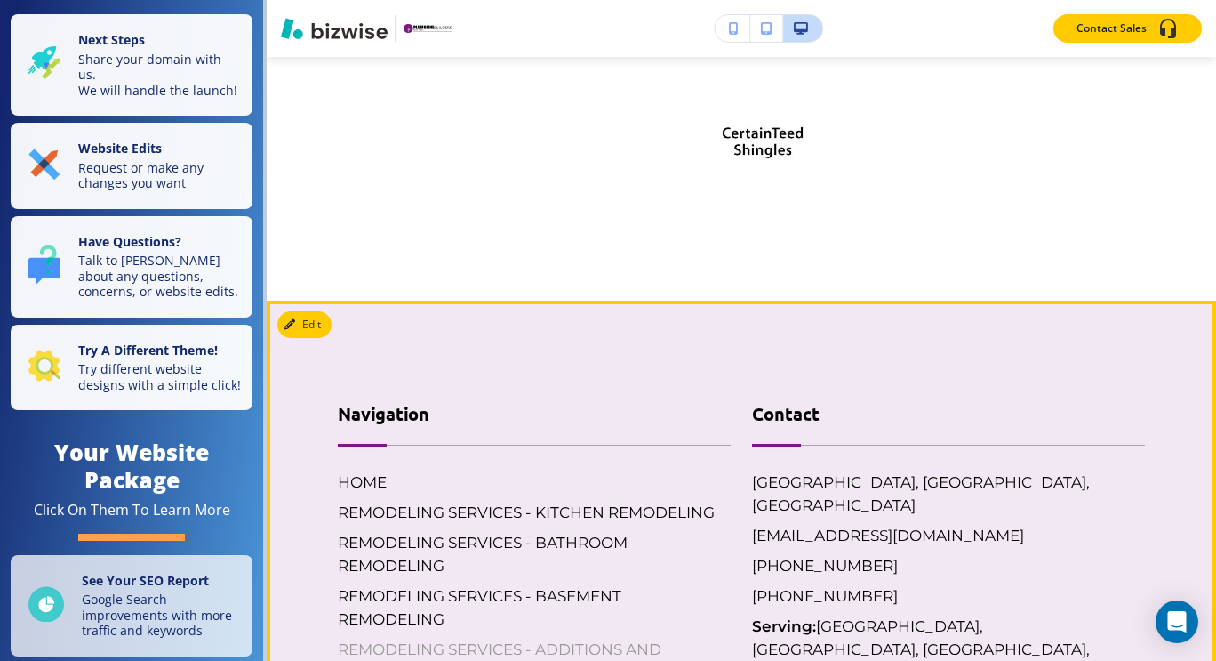
click at [376, 638] on h6 "REMODELING SERVICES - ADDITIONS AND PORCHES" at bounding box center [534, 661] width 393 height 46
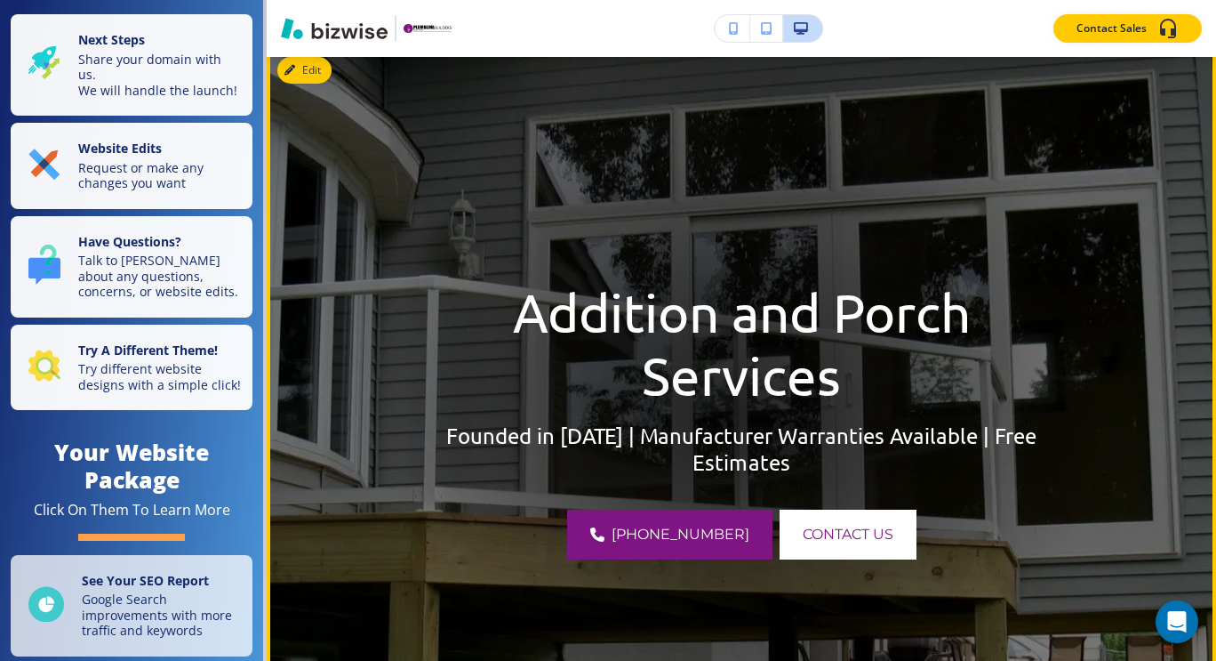
scroll to position [0, 0]
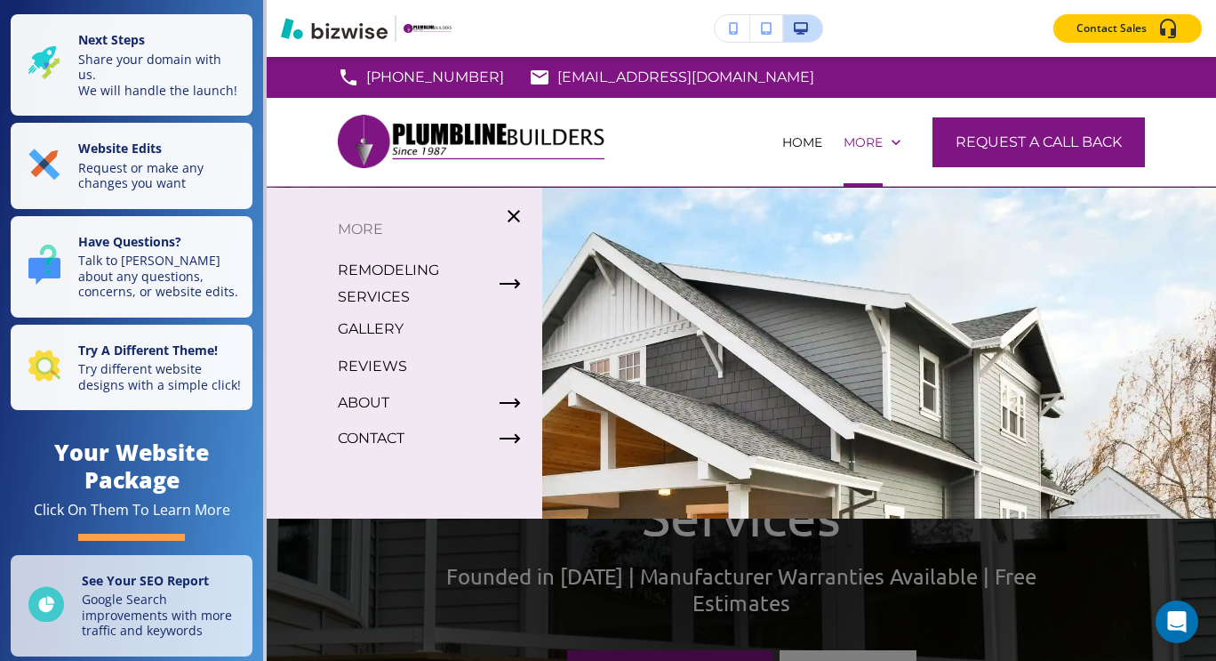
click at [375, 329] on p "GALLERY" at bounding box center [371, 329] width 66 height 27
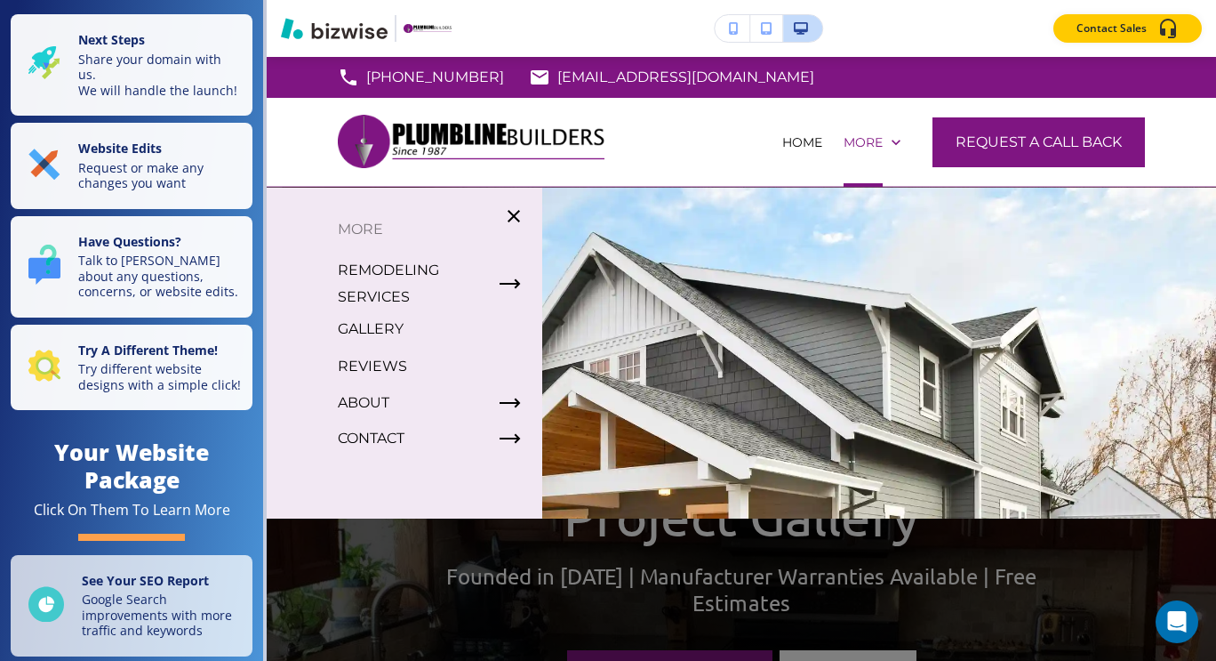
click at [389, 362] on p "REVIEWS" at bounding box center [372, 366] width 69 height 27
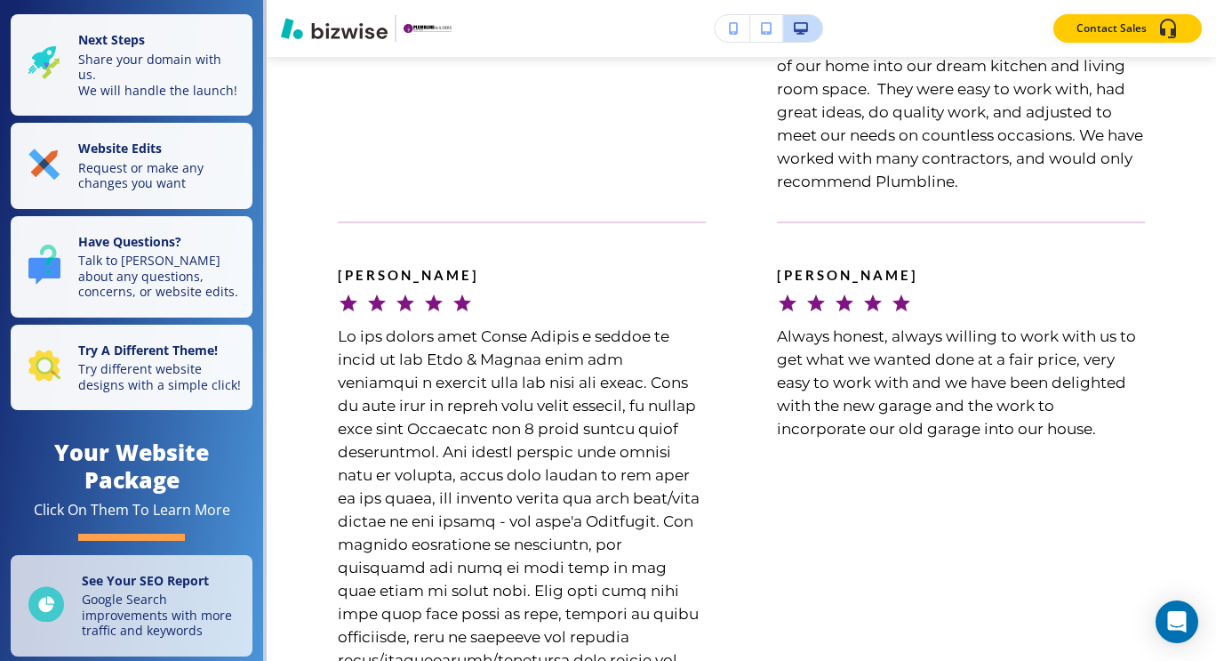
click at [1048, 450] on div "[PERSON_NAME] Always honest, always willing to work with us to get what we want…" at bounding box center [925, 654] width 439 height 866
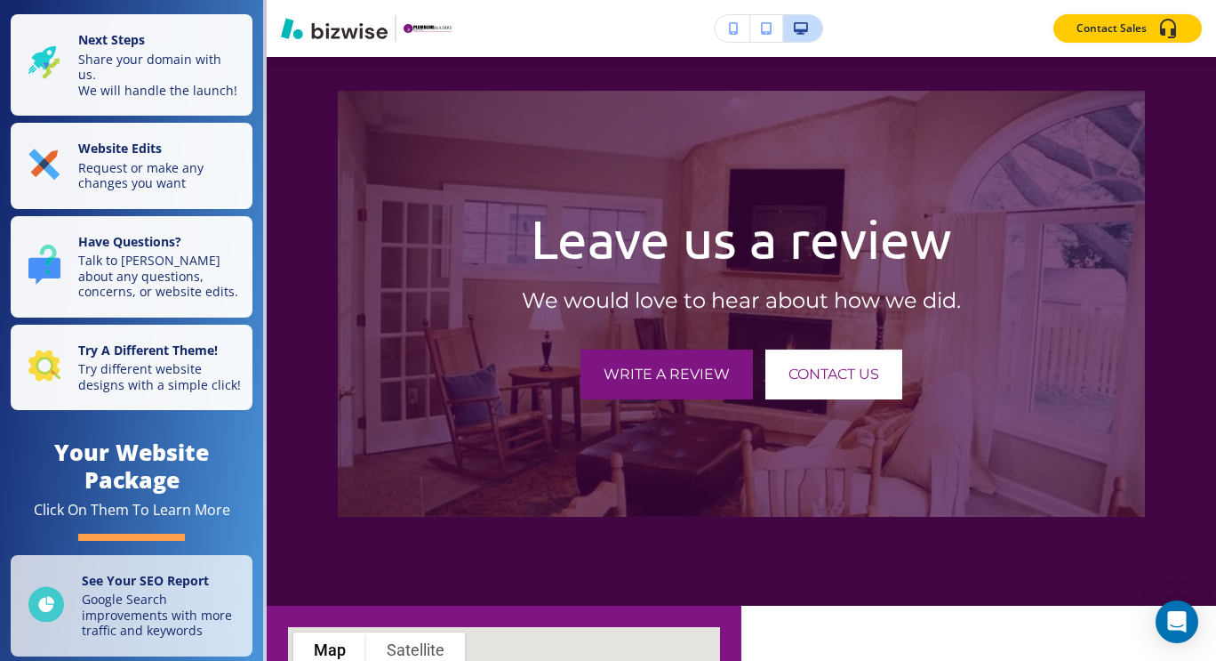
scroll to position [7294, 0]
click at [703, 364] on span "Write a review" at bounding box center [667, 374] width 126 height 21
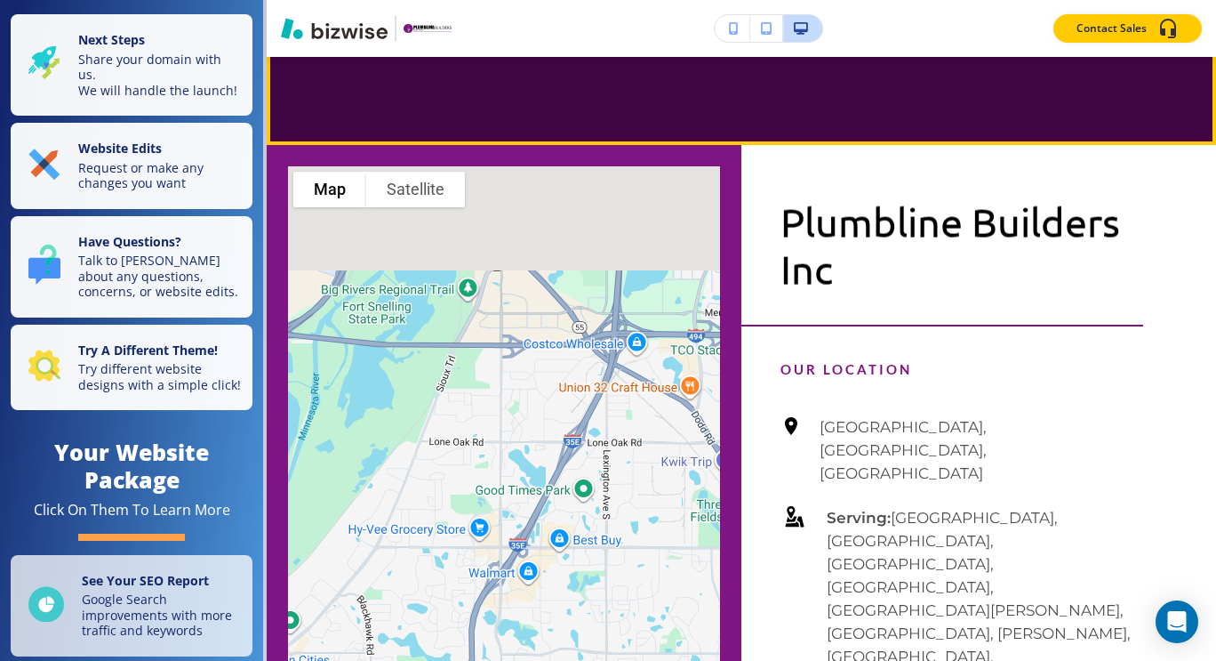
scroll to position [7756, 0]
click at [615, 413] on div at bounding box center [504, 653] width 1425 height 1019
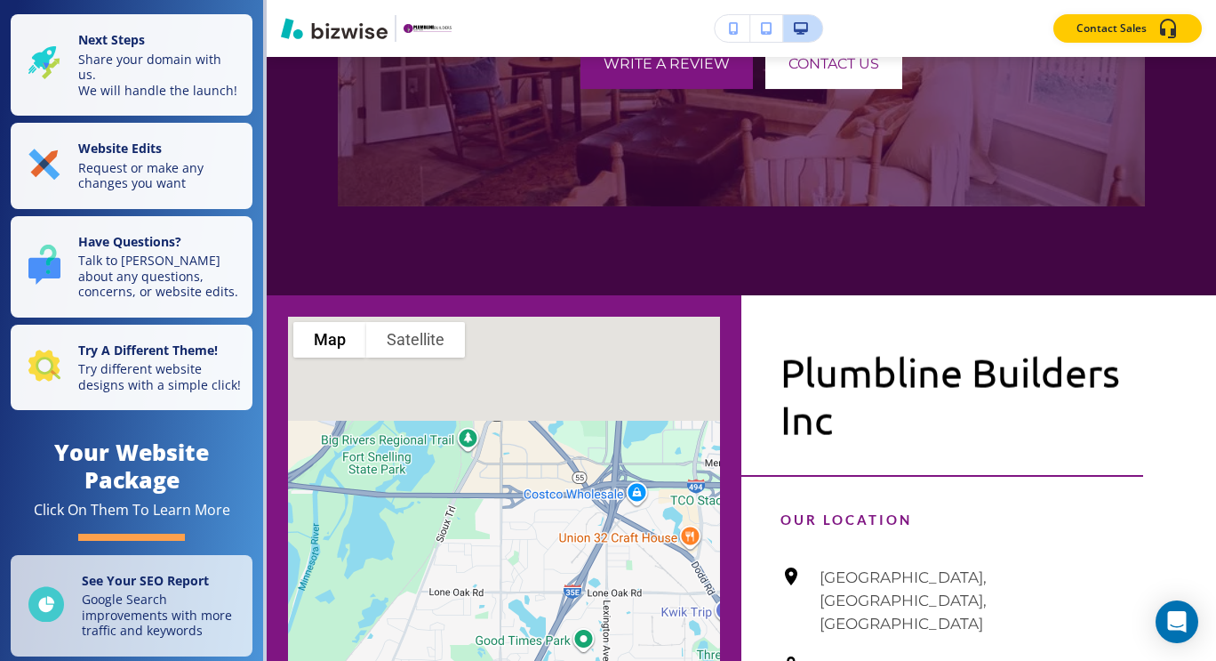
scroll to position [7607, 0]
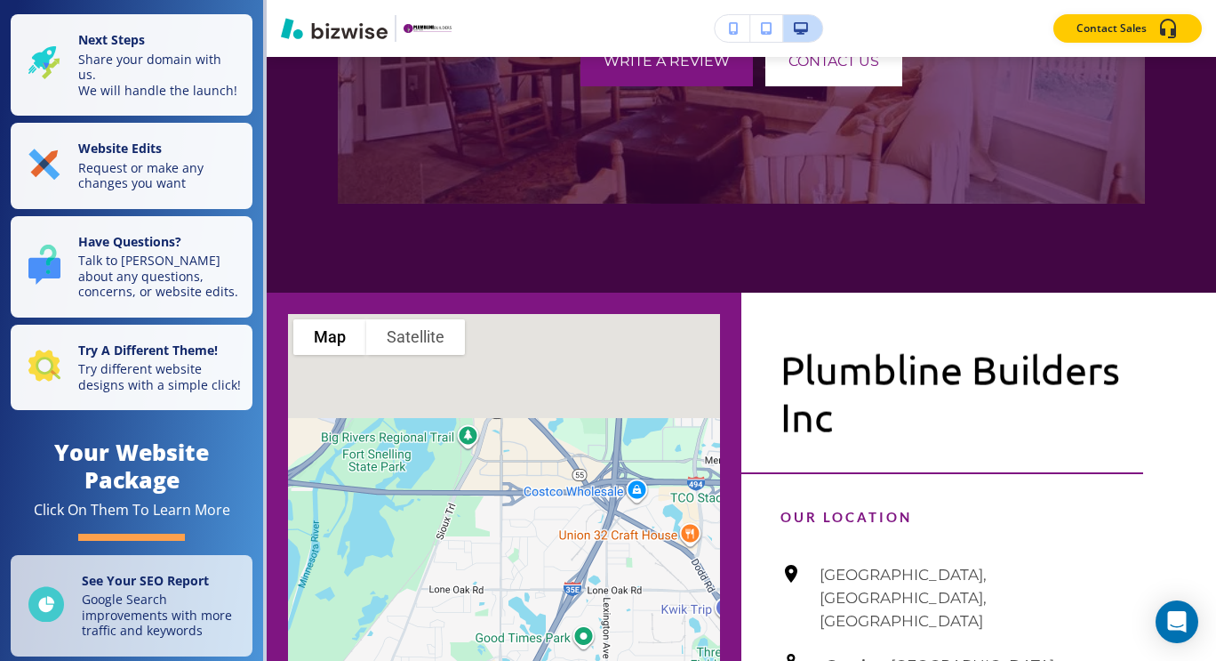
click at [339, 319] on button "Map" at bounding box center [329, 337] width 73 height 36
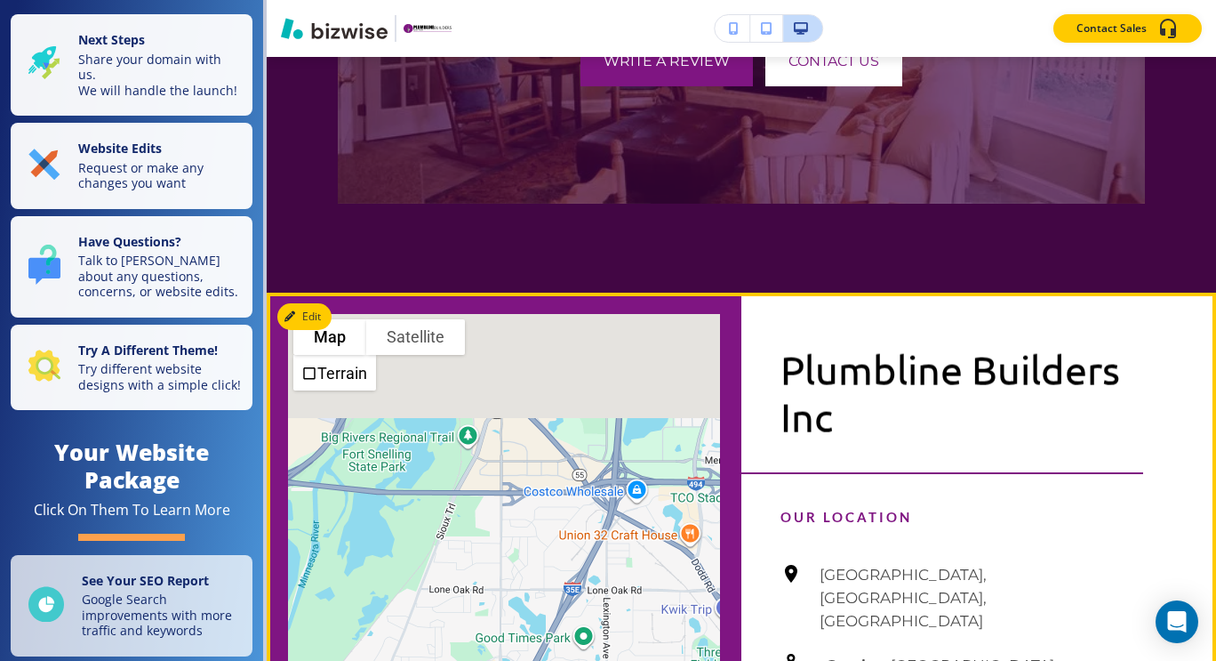
click at [416, 319] on button "Satellite" at bounding box center [415, 337] width 99 height 36
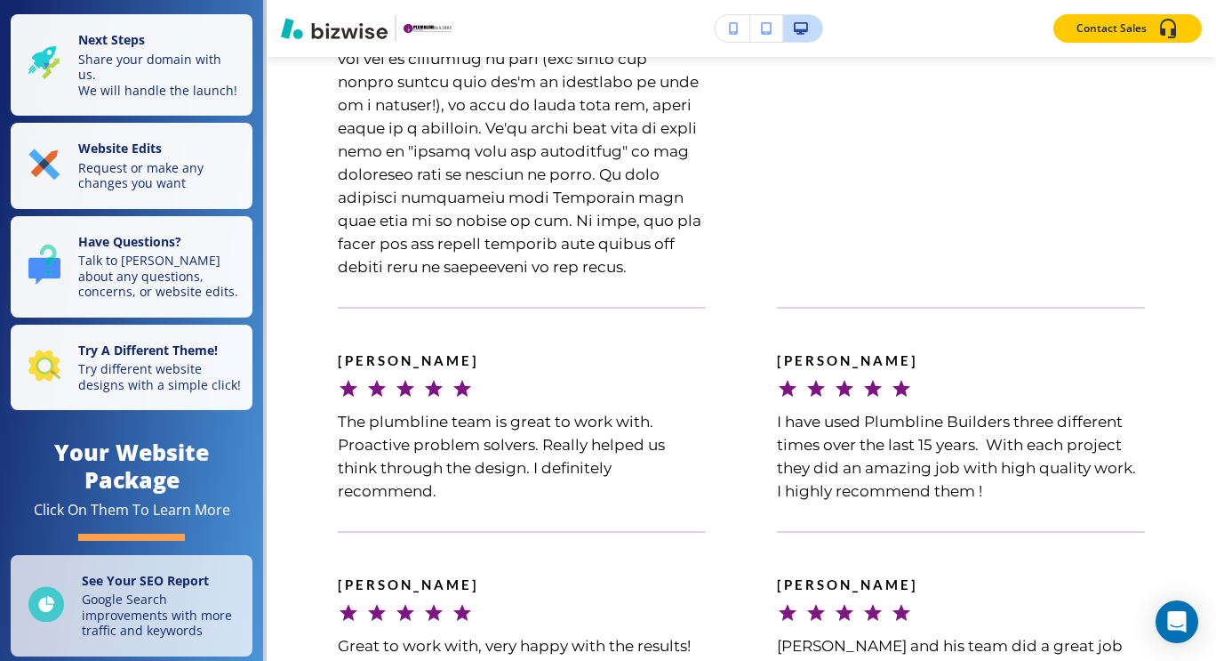
scroll to position [0, 0]
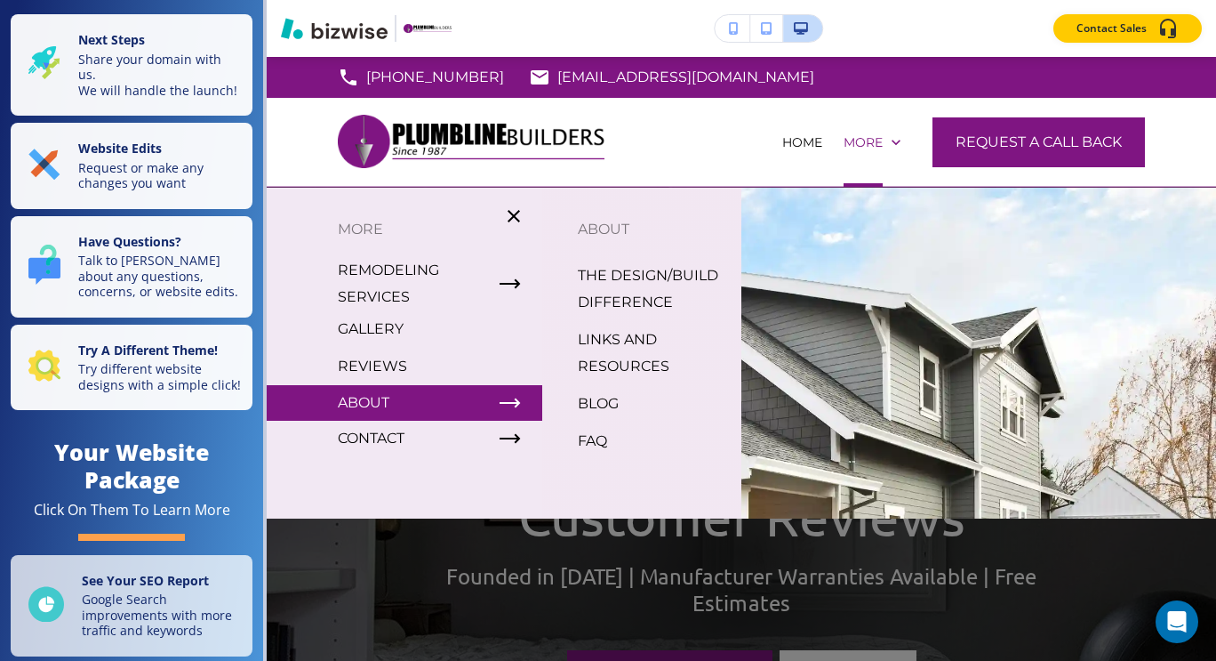
click at [361, 398] on p "ABOUT" at bounding box center [364, 402] width 52 height 27
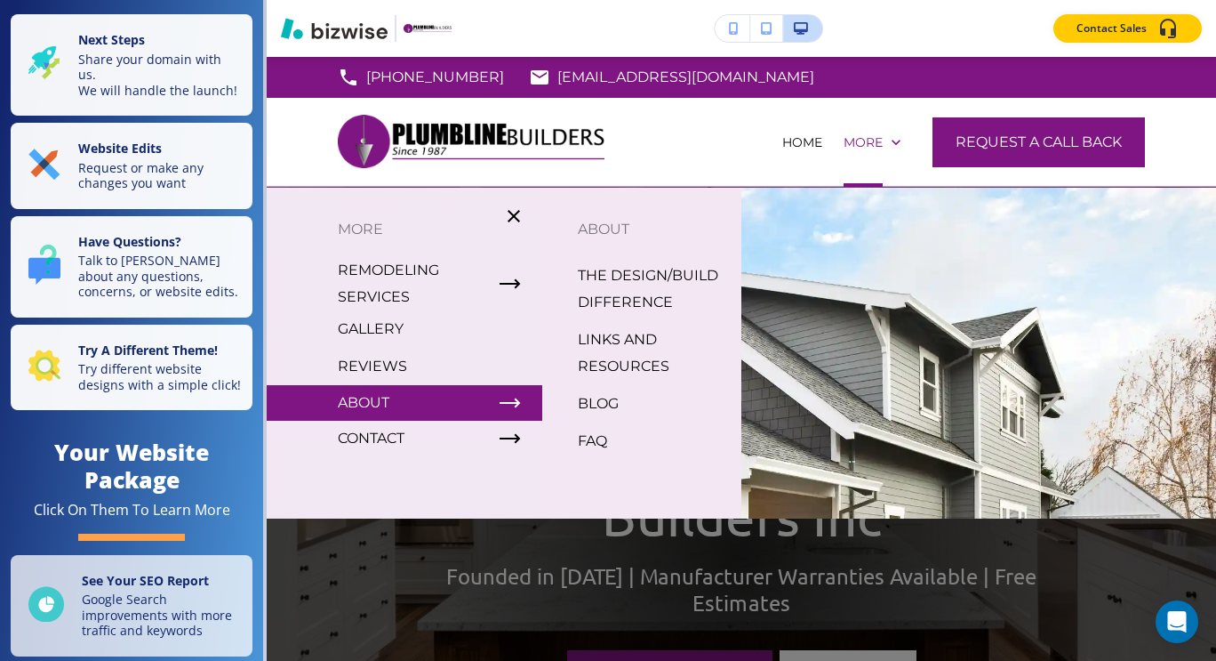
click at [644, 288] on p "THE DESIGN/BUILD DIFFERENCE" at bounding box center [652, 288] width 149 height 53
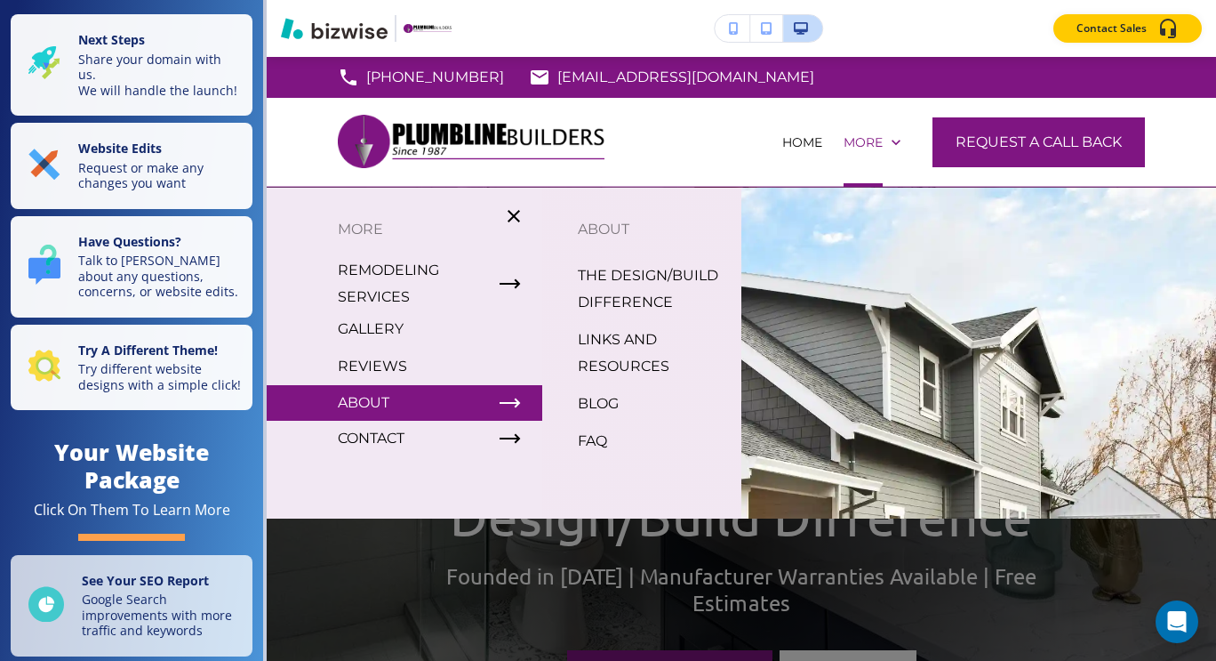
click at [622, 358] on p "LINKS AND RESOURCES" at bounding box center [652, 352] width 149 height 53
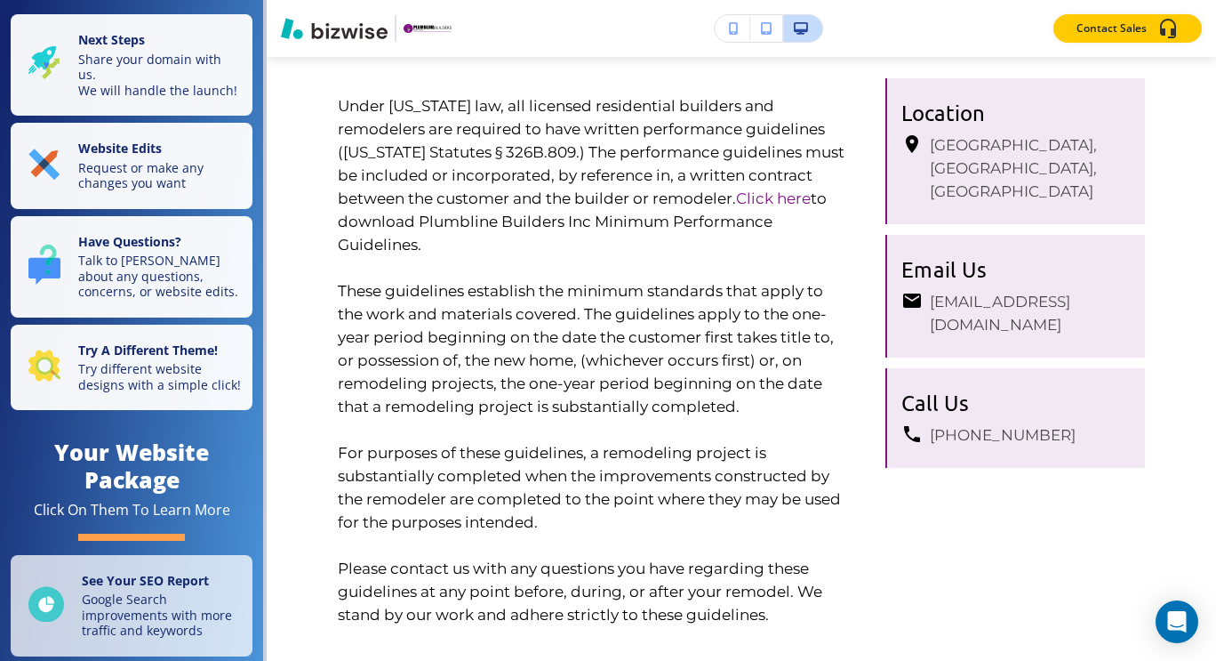
scroll to position [1325, 0]
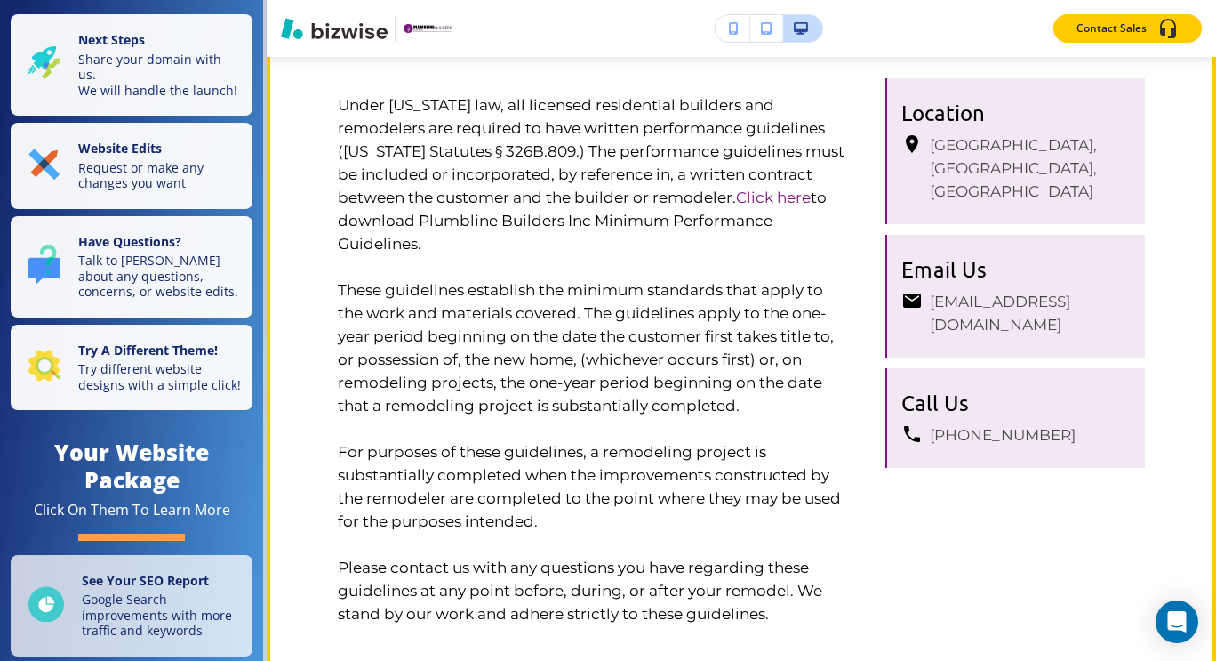
click at [736, 206] on link "Click here" at bounding box center [773, 198] width 75 height 18
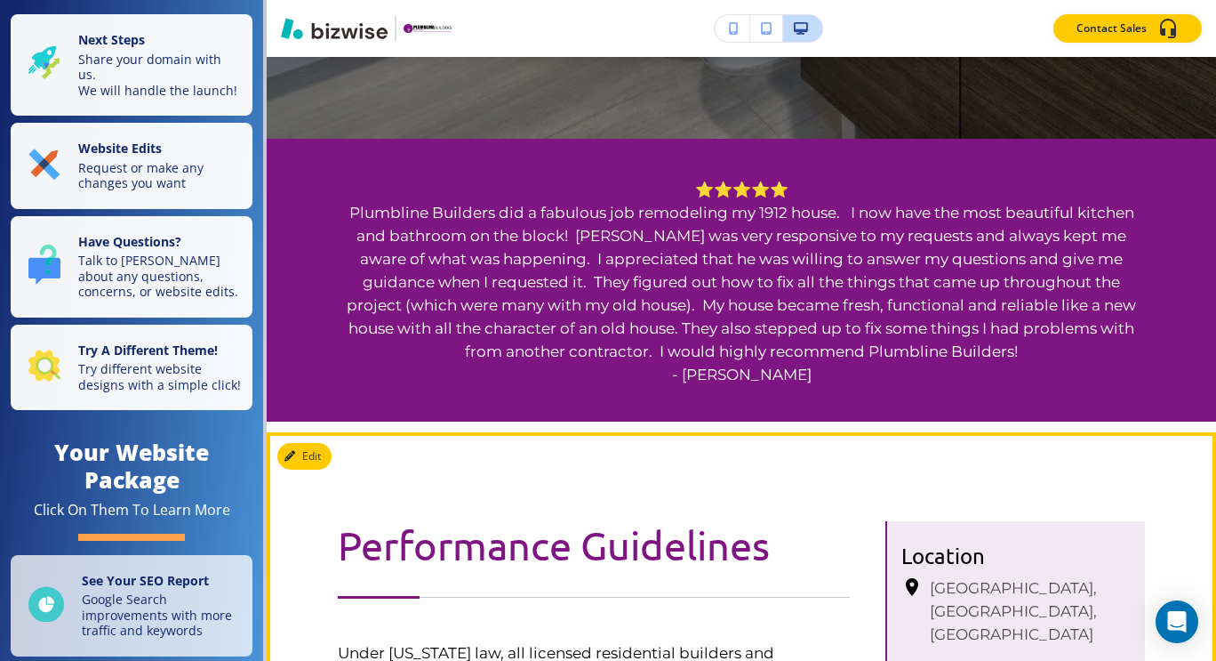
scroll to position [0, 0]
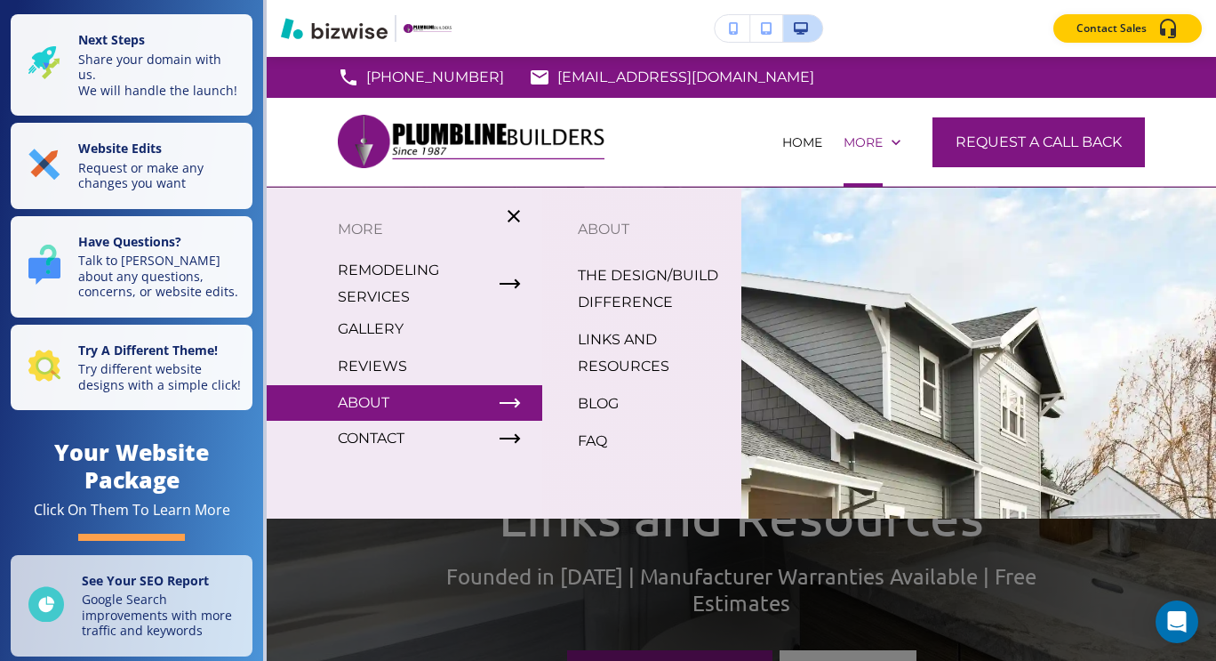
click at [592, 410] on p "BLOG" at bounding box center [598, 403] width 41 height 27
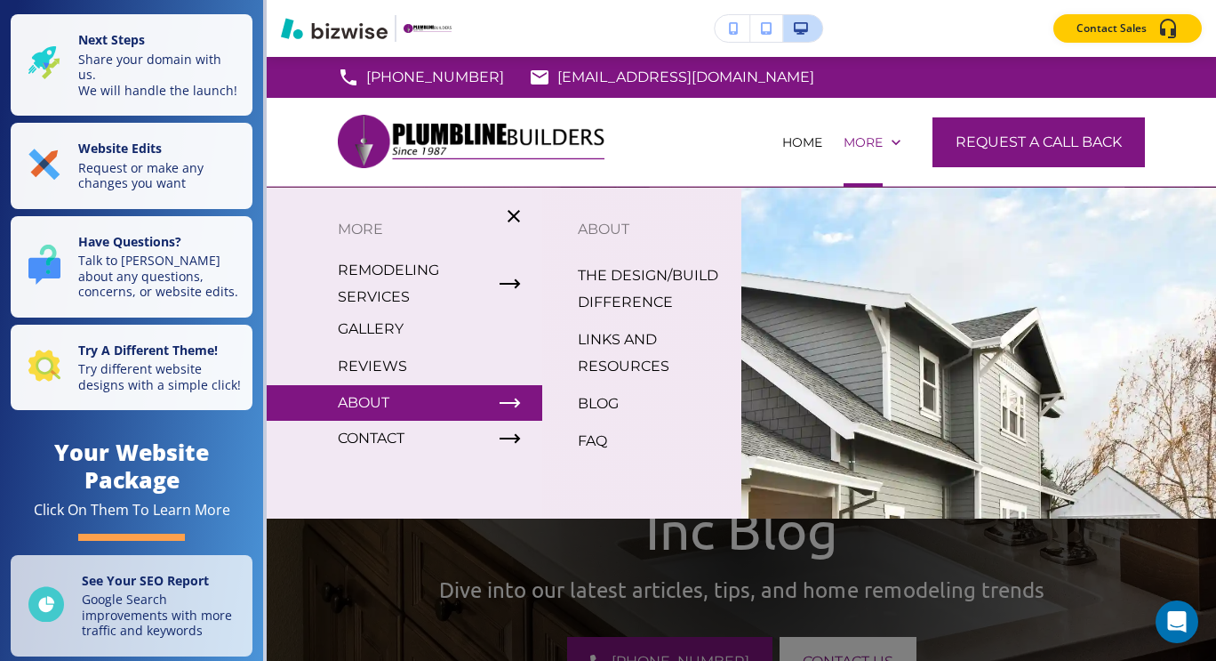
click at [590, 437] on p "FAQ" at bounding box center [592, 441] width 29 height 27
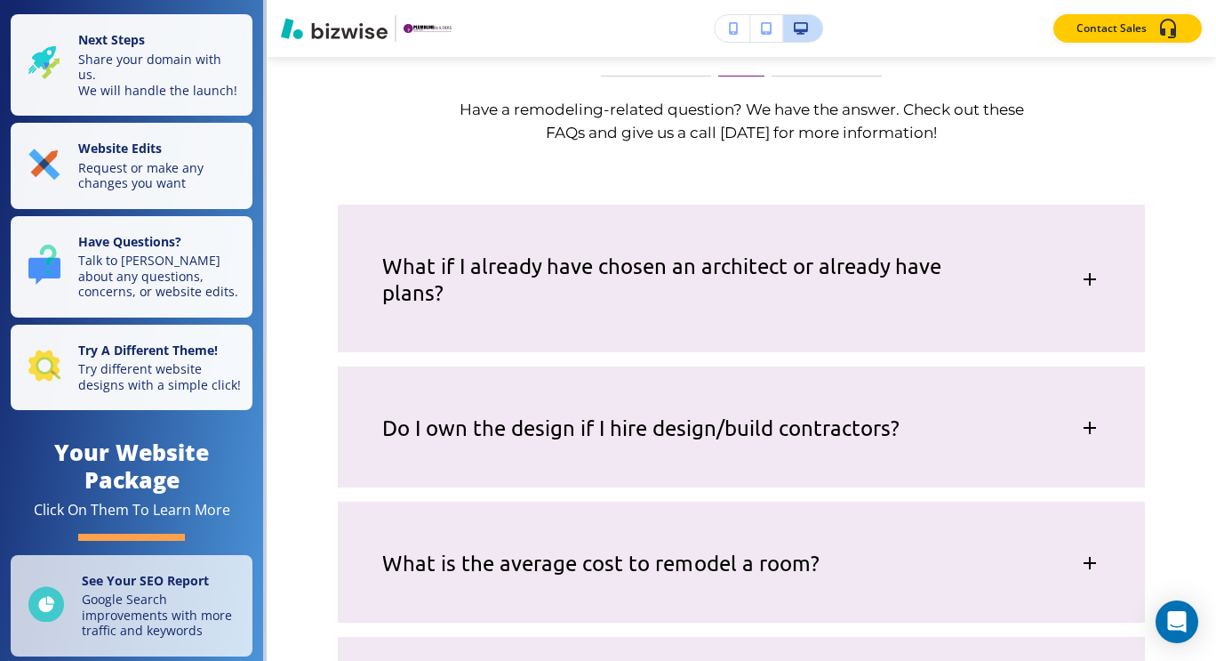
scroll to position [1432, 0]
click at [1084, 279] on icon at bounding box center [1090, 278] width 12 height 12
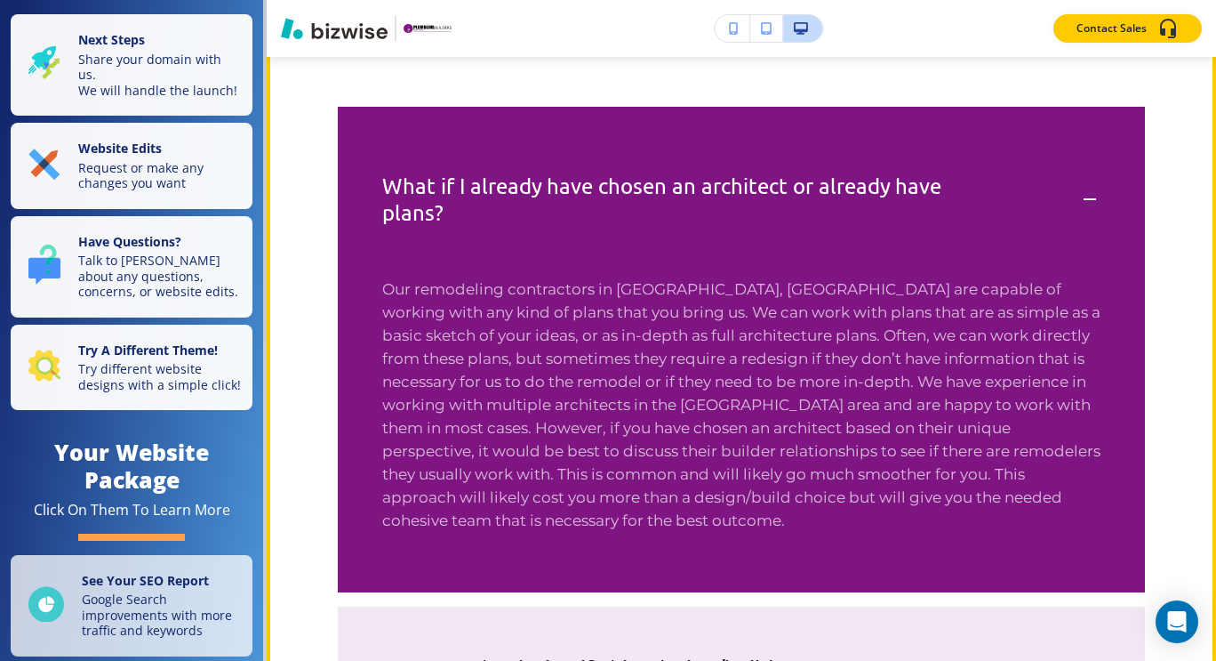
scroll to position [1528, 0]
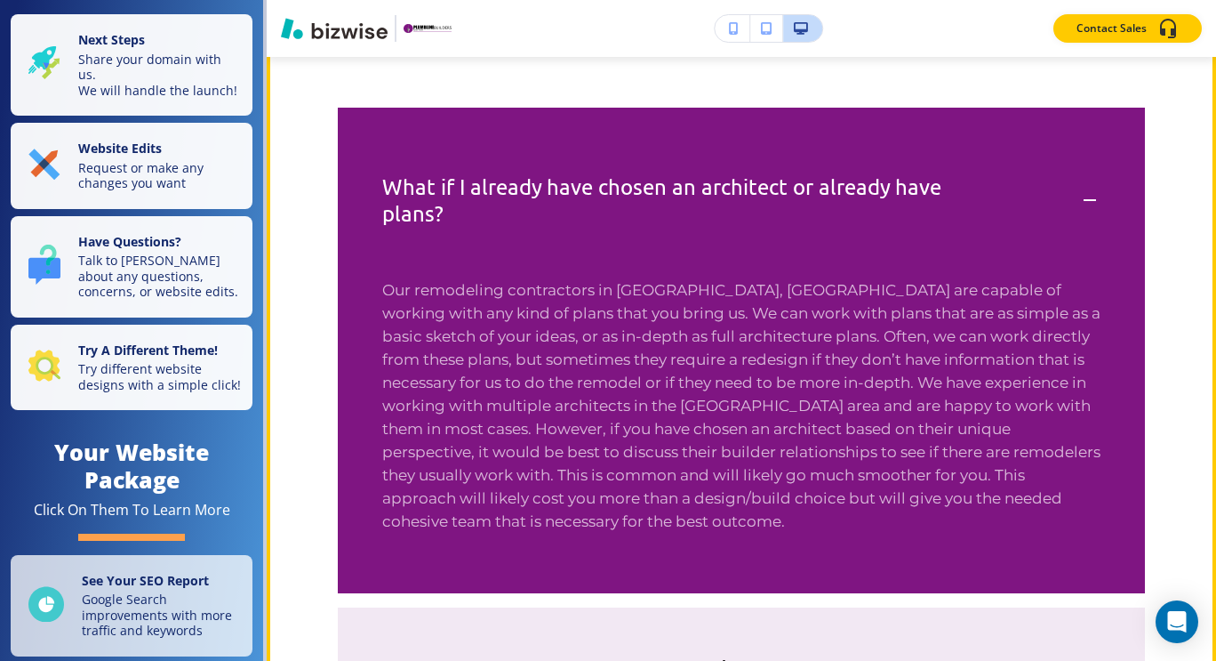
click at [1080, 187] on div "What if I already have chosen an architect or already have plans?" at bounding box center [741, 191] width 807 height 167
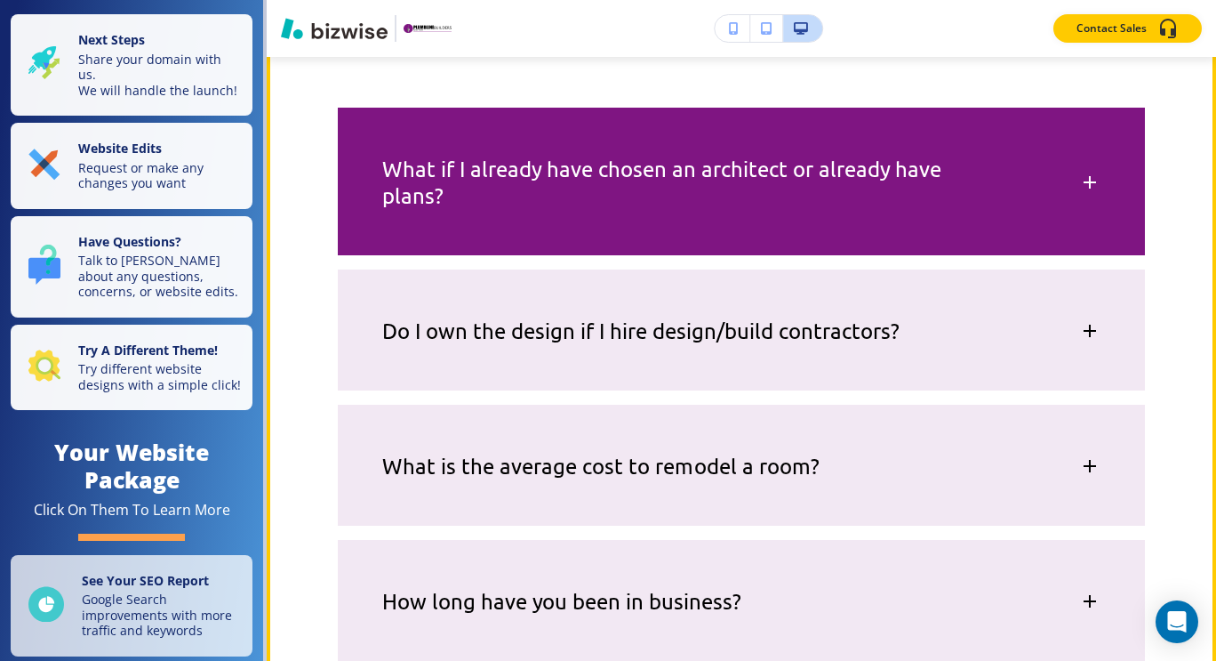
click at [1080, 342] on div "Do I own the design if I hire design/build contractors?" at bounding box center [741, 321] width 807 height 105
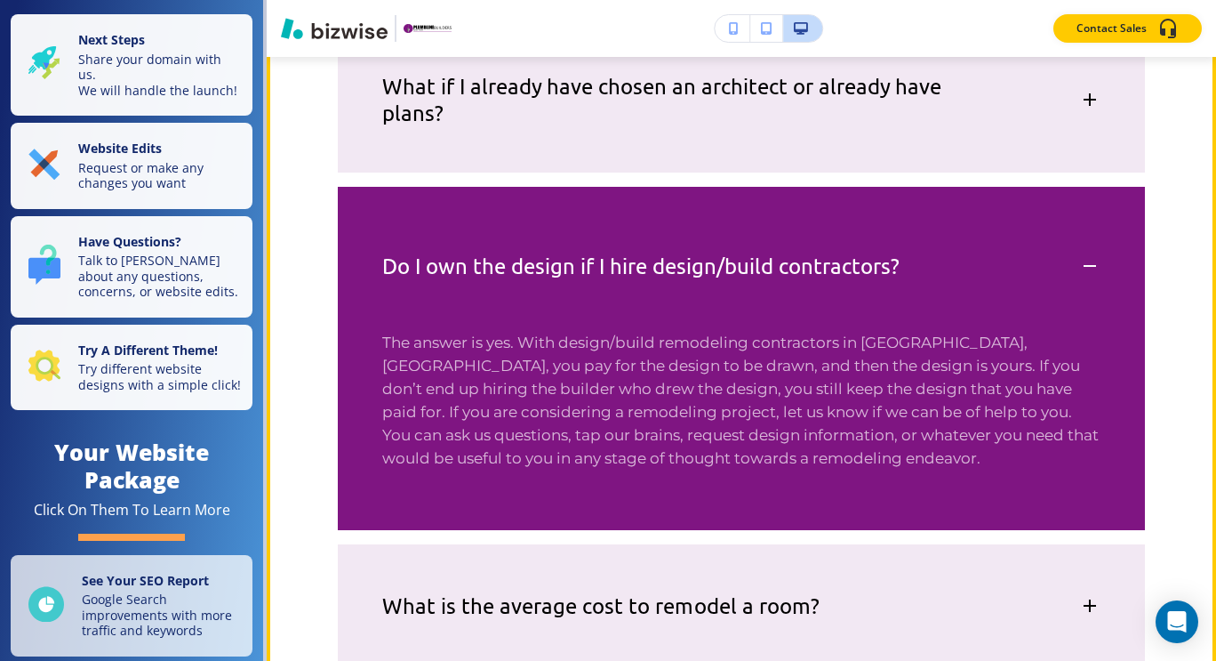
scroll to position [1610, 0]
click at [1084, 261] on icon at bounding box center [1090, 265] width 21 height 21
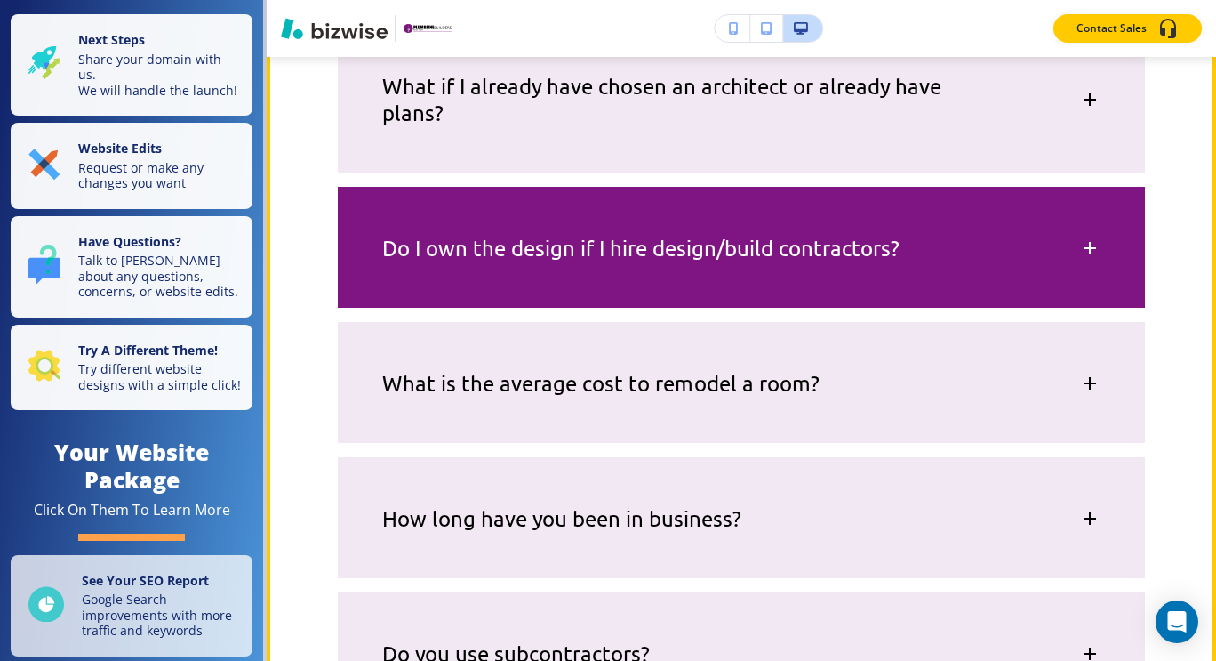
click at [1080, 373] on icon at bounding box center [1090, 383] width 21 height 21
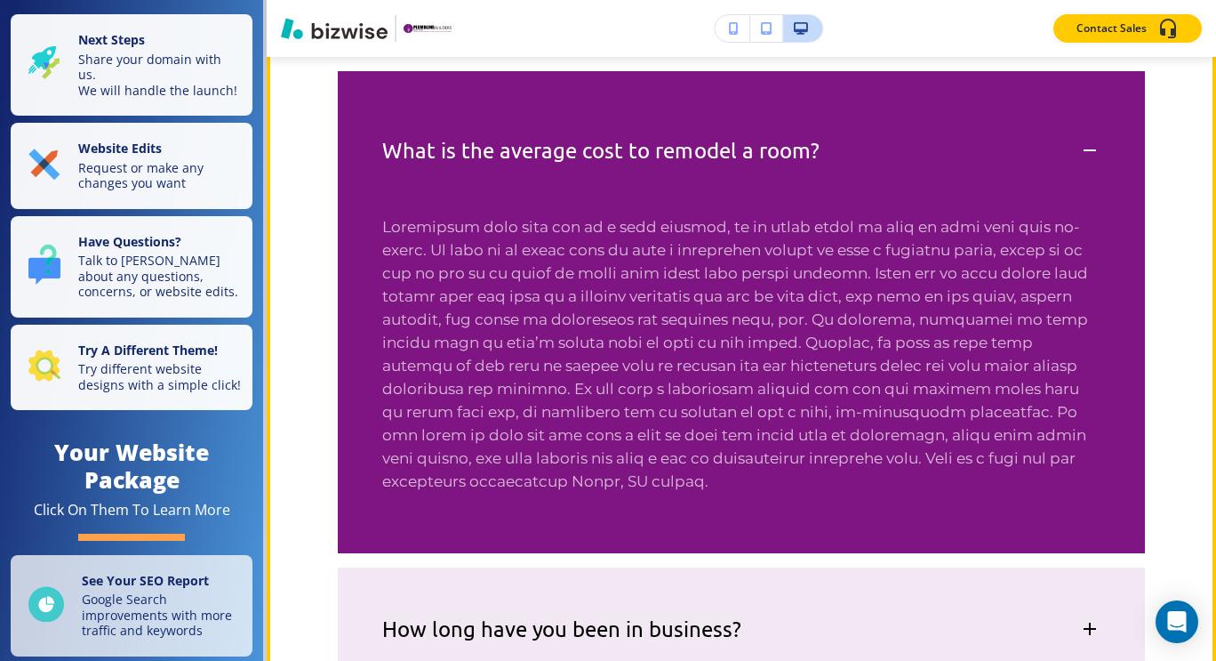
scroll to position [1862, 0]
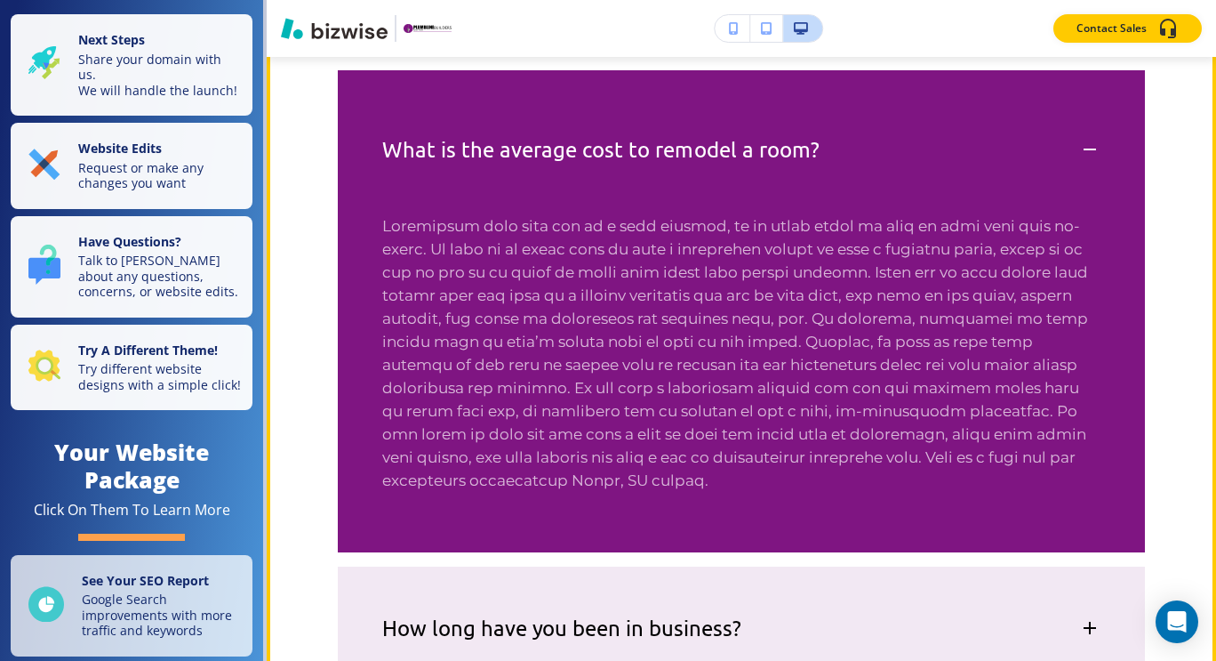
click at [1080, 131] on div "What is the average cost to remodel a room?" at bounding box center [741, 140] width 807 height 140
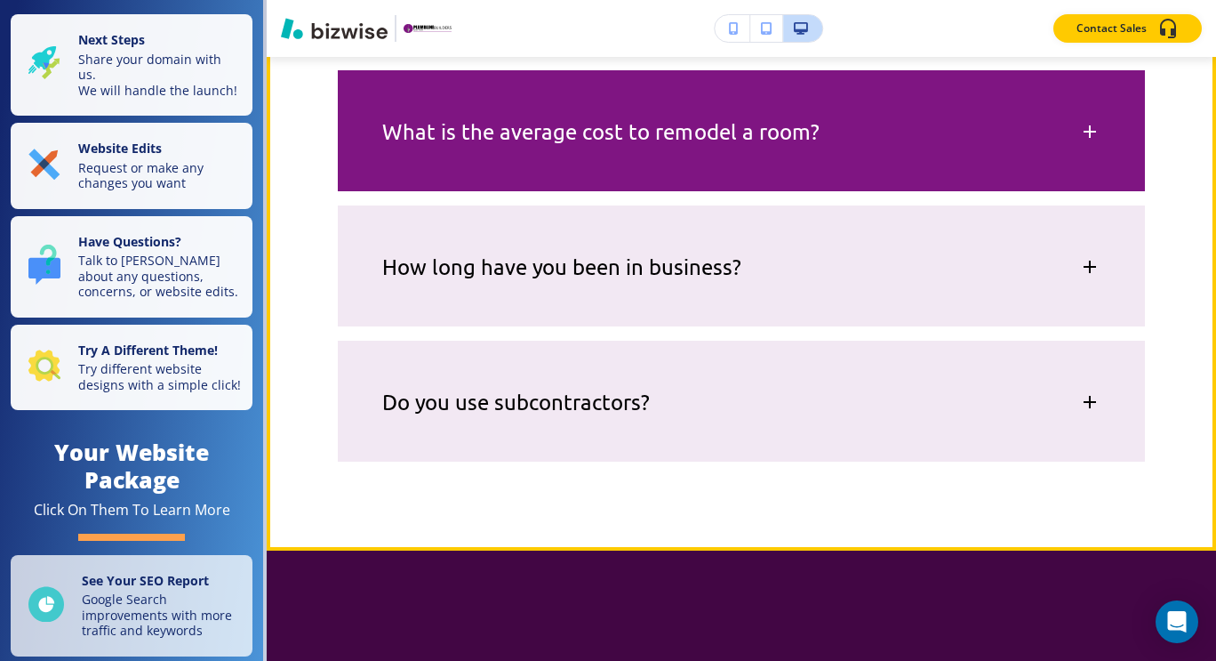
click at [1090, 267] on div "How long have you been in business?" at bounding box center [741, 257] width 807 height 105
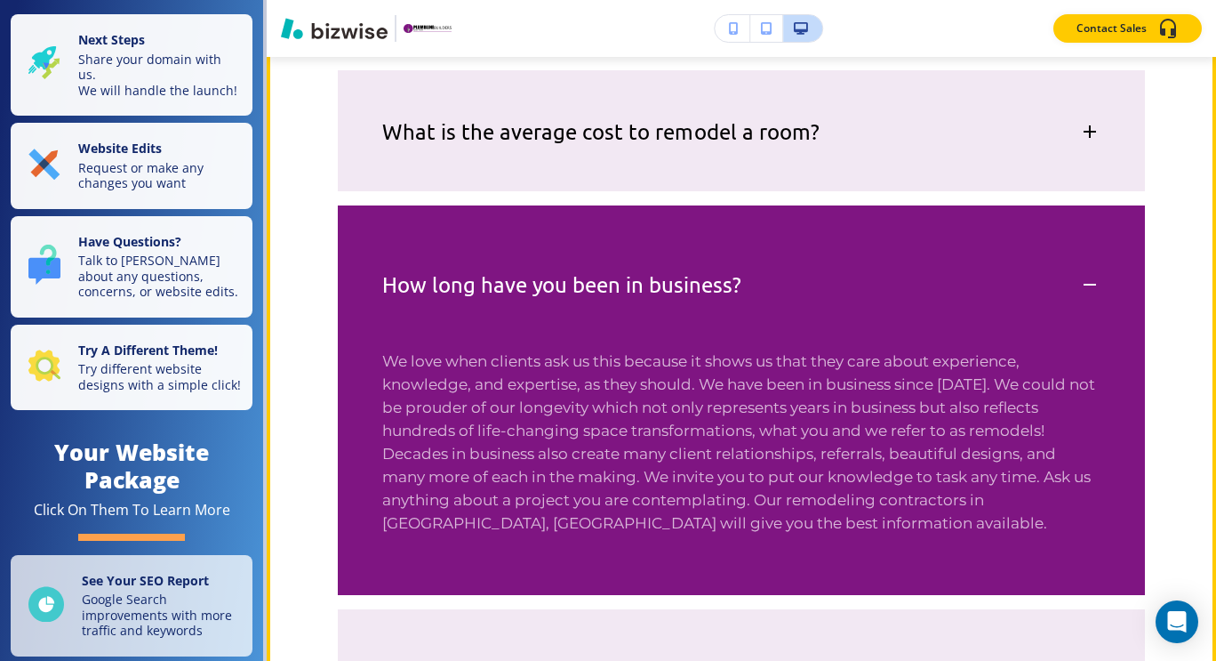
click at [1089, 271] on div "How long have you been in business?" at bounding box center [741, 275] width 807 height 140
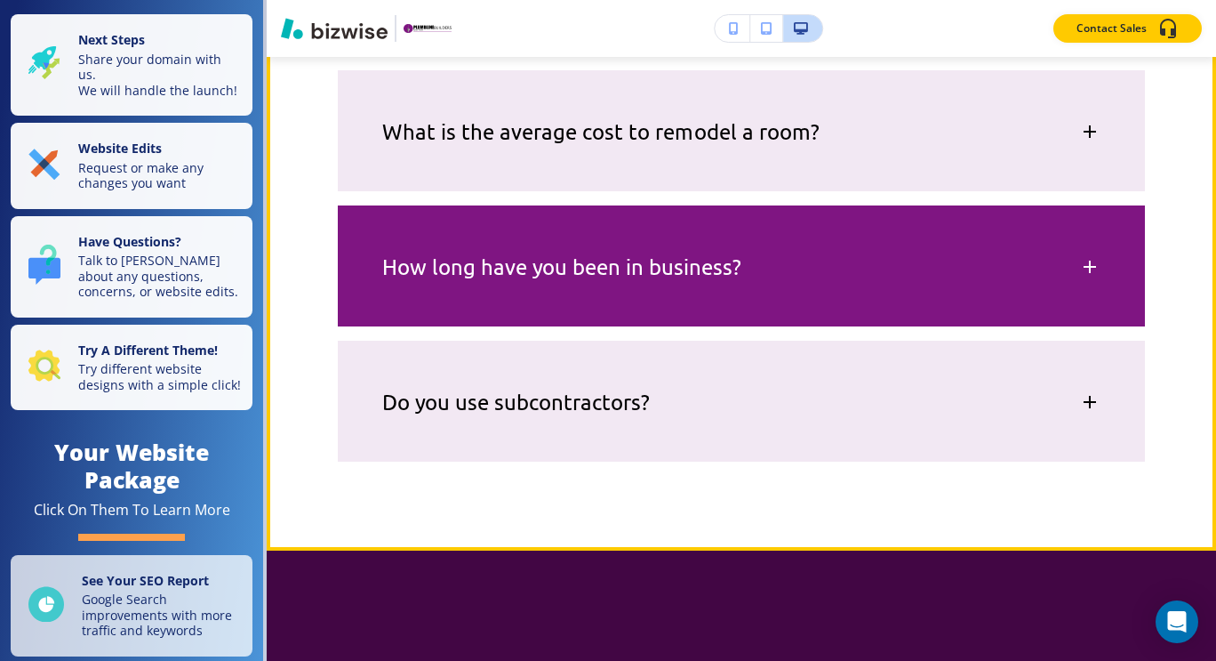
click at [1080, 410] on icon at bounding box center [1090, 401] width 21 height 21
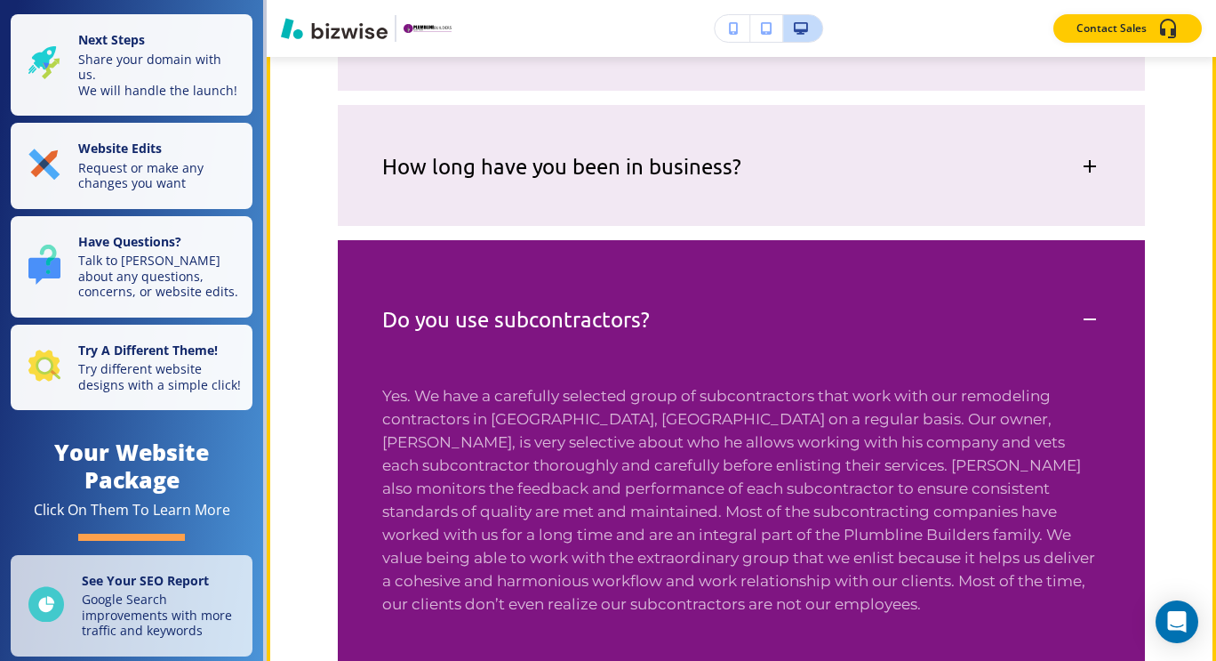
scroll to position [1966, 0]
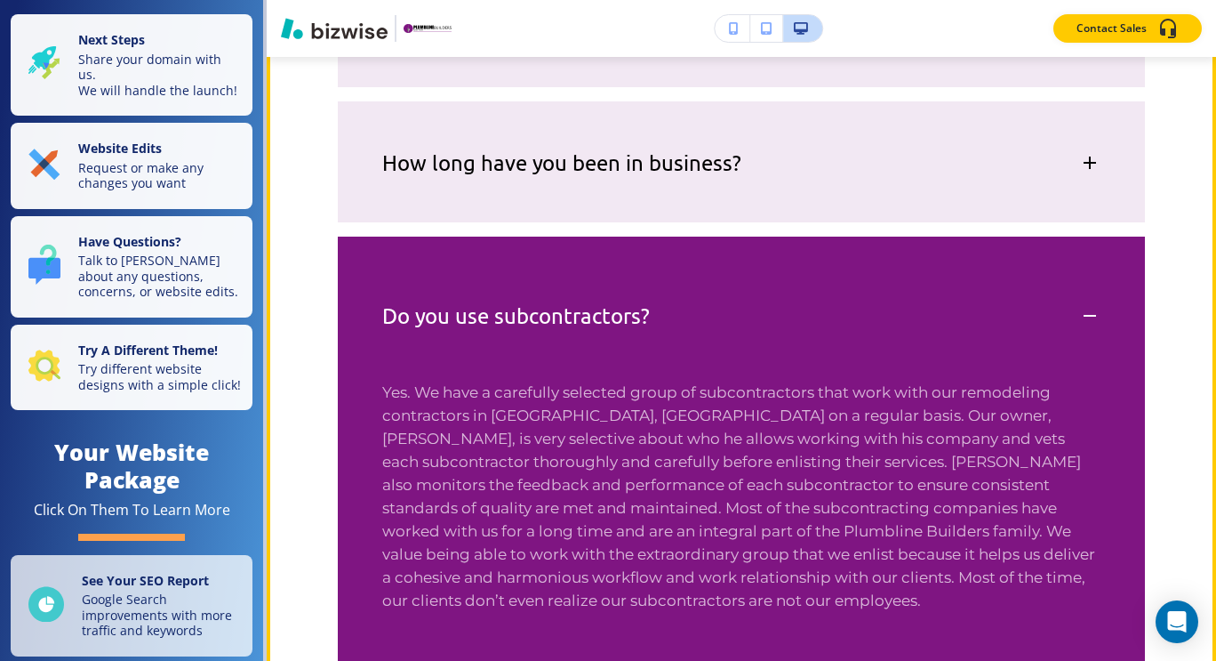
click at [1083, 302] on div "Do you use subcontractors?" at bounding box center [741, 307] width 807 height 140
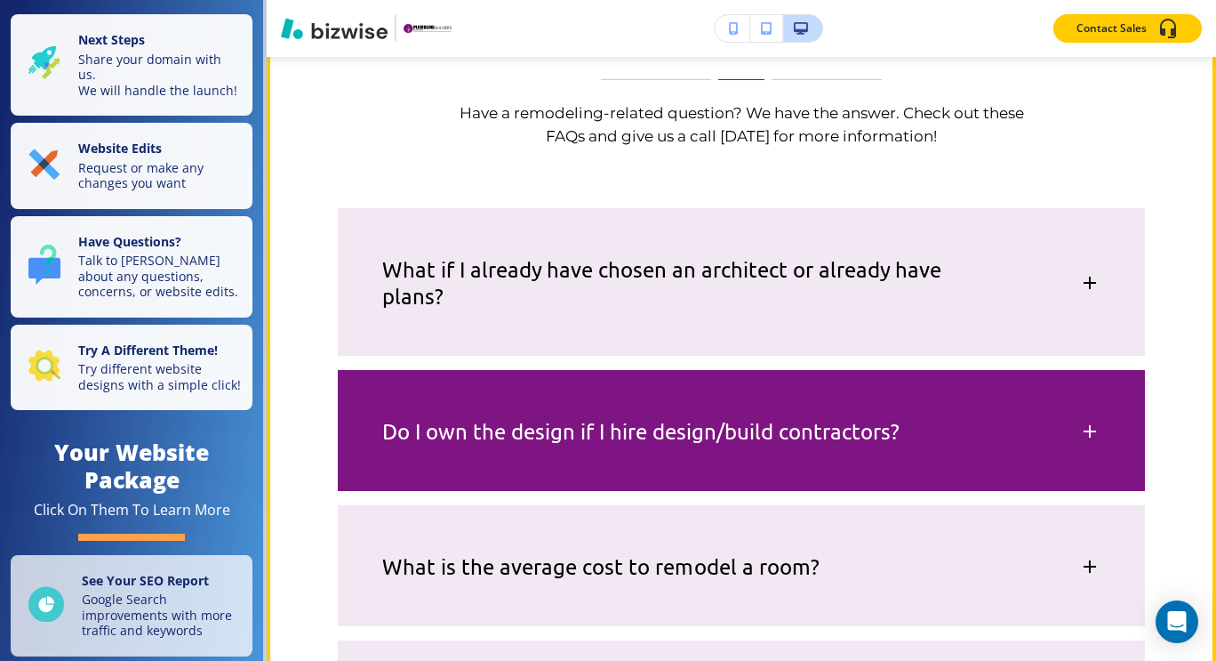
scroll to position [1431, 0]
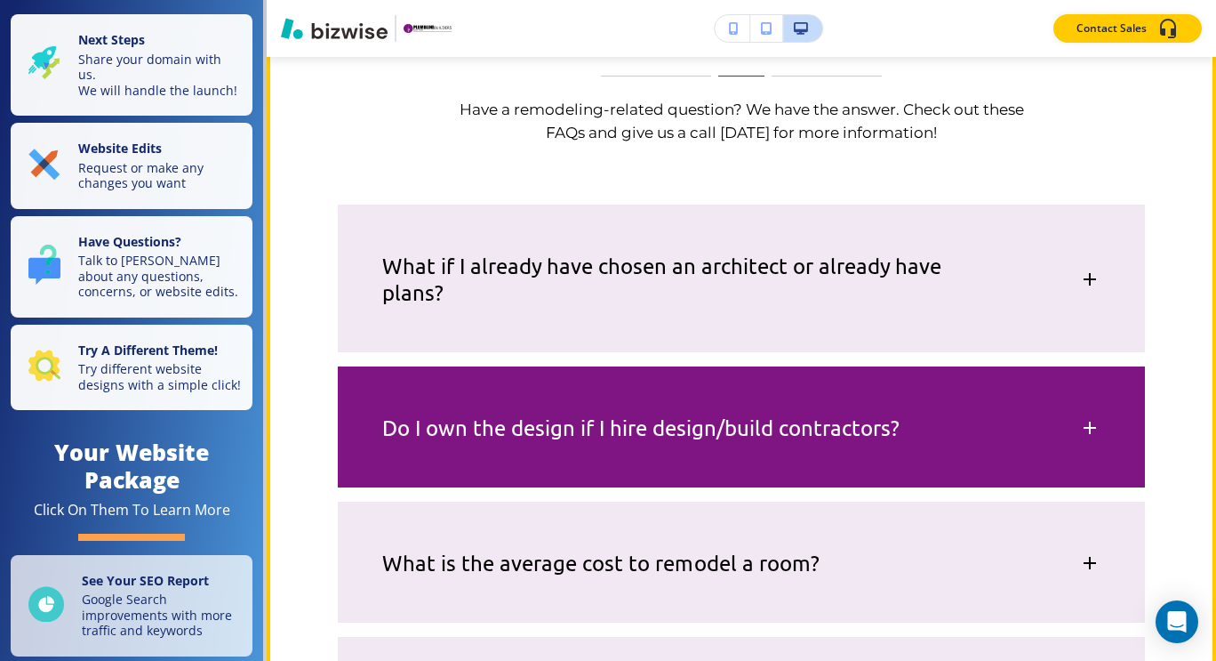
click at [1084, 428] on icon at bounding box center [1090, 427] width 12 height 12
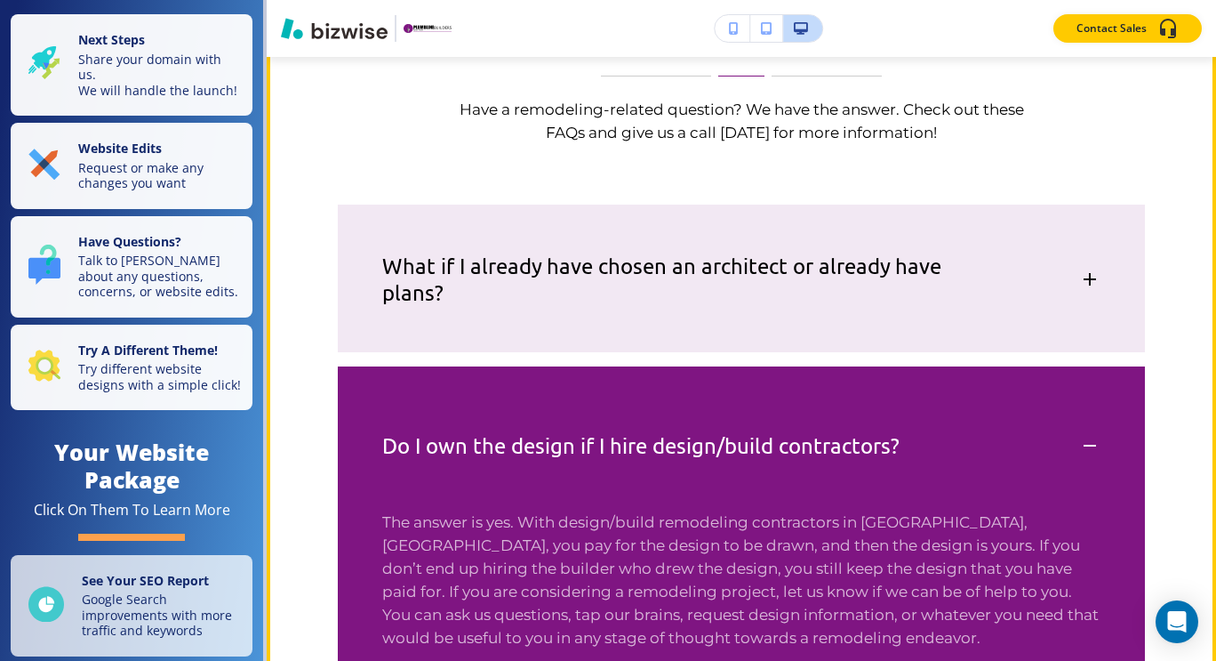
click at [1072, 432] on div "Do I own the design if I hire design/build contractors?" at bounding box center [741, 436] width 807 height 140
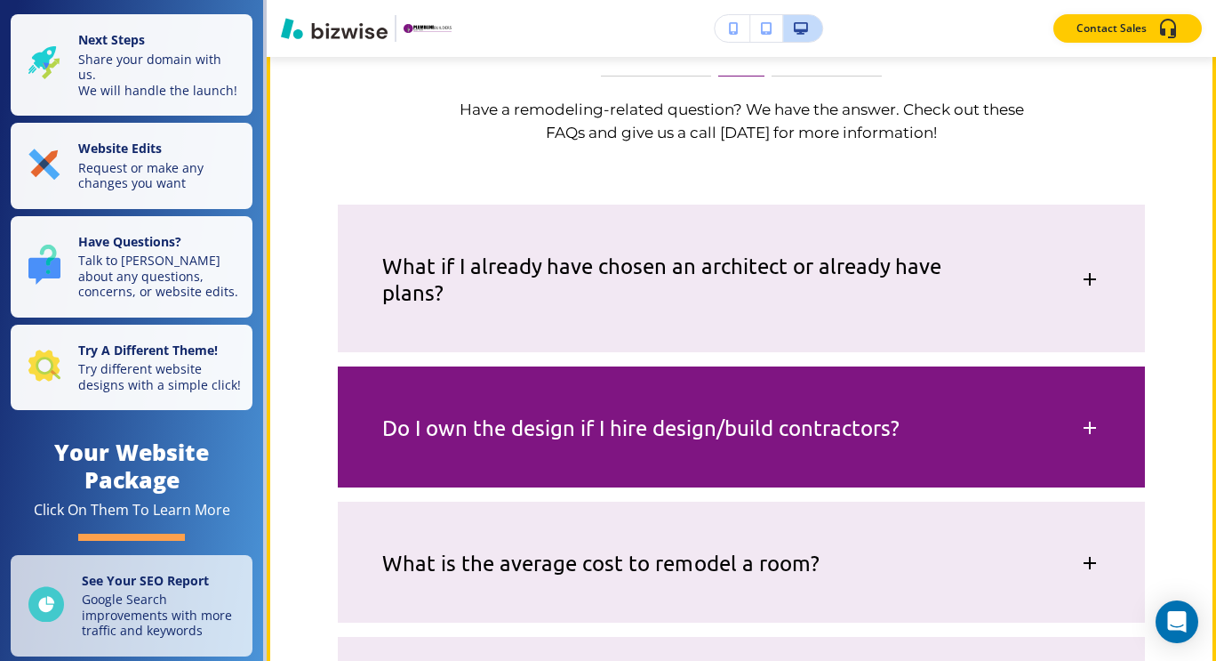
click at [1080, 276] on icon at bounding box center [1090, 279] width 21 height 21
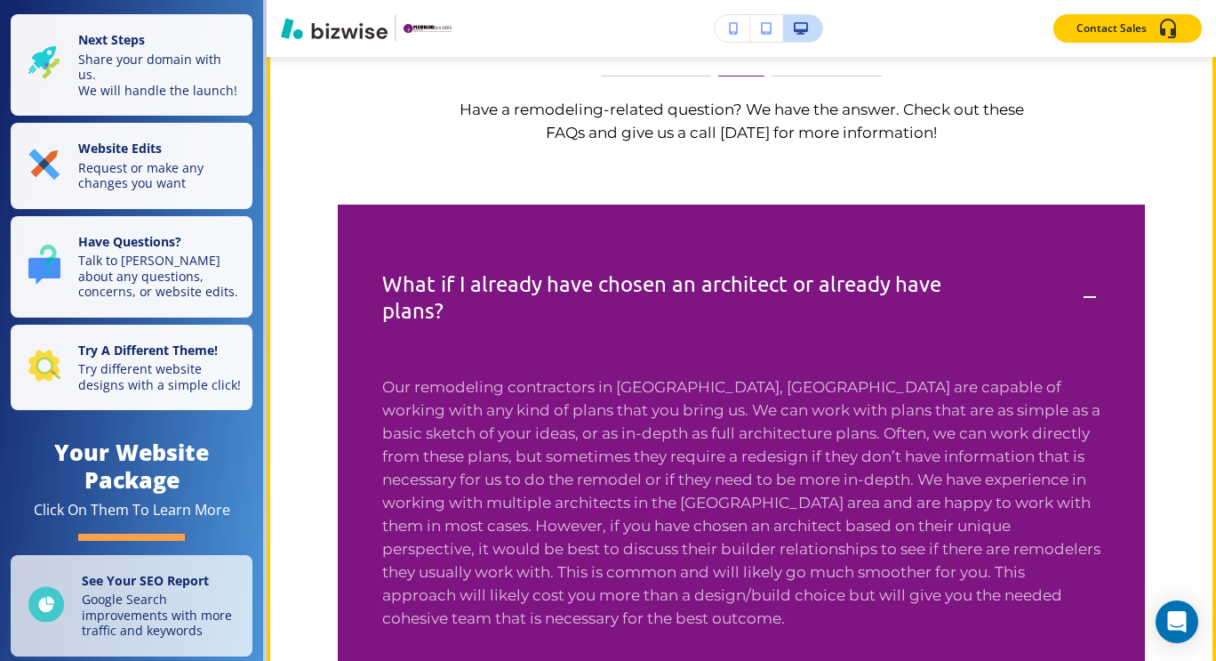
click at [1090, 281] on div "What if I already have chosen an architect or already have plans?" at bounding box center [741, 288] width 807 height 167
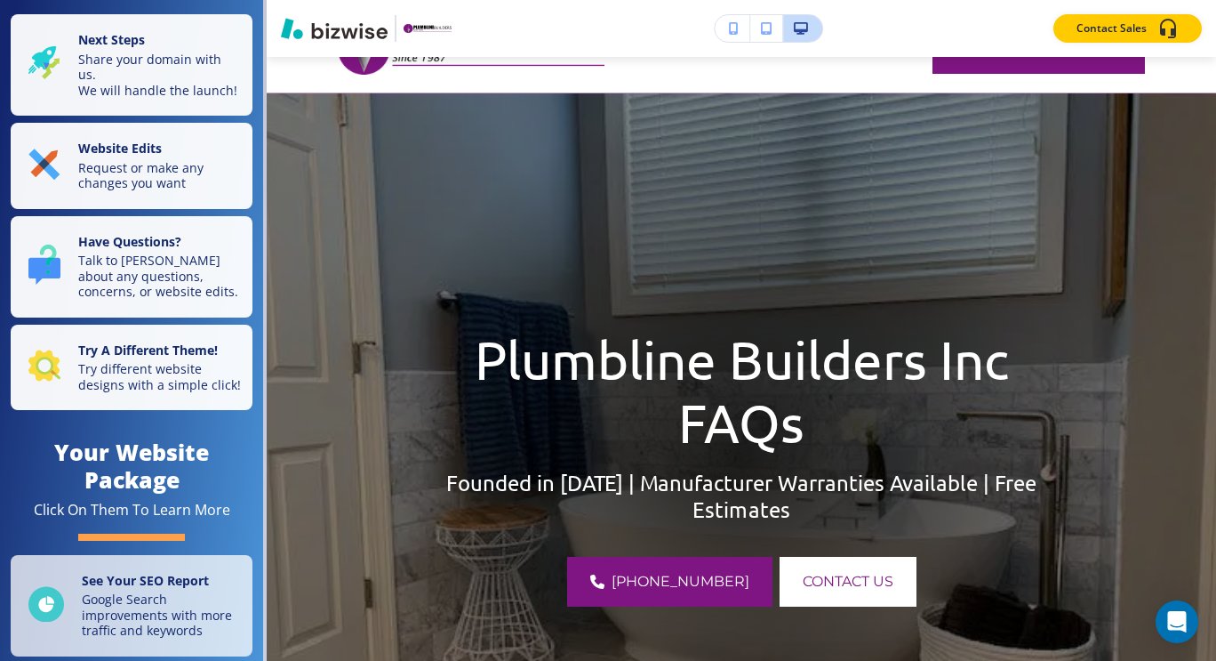
scroll to position [0, 0]
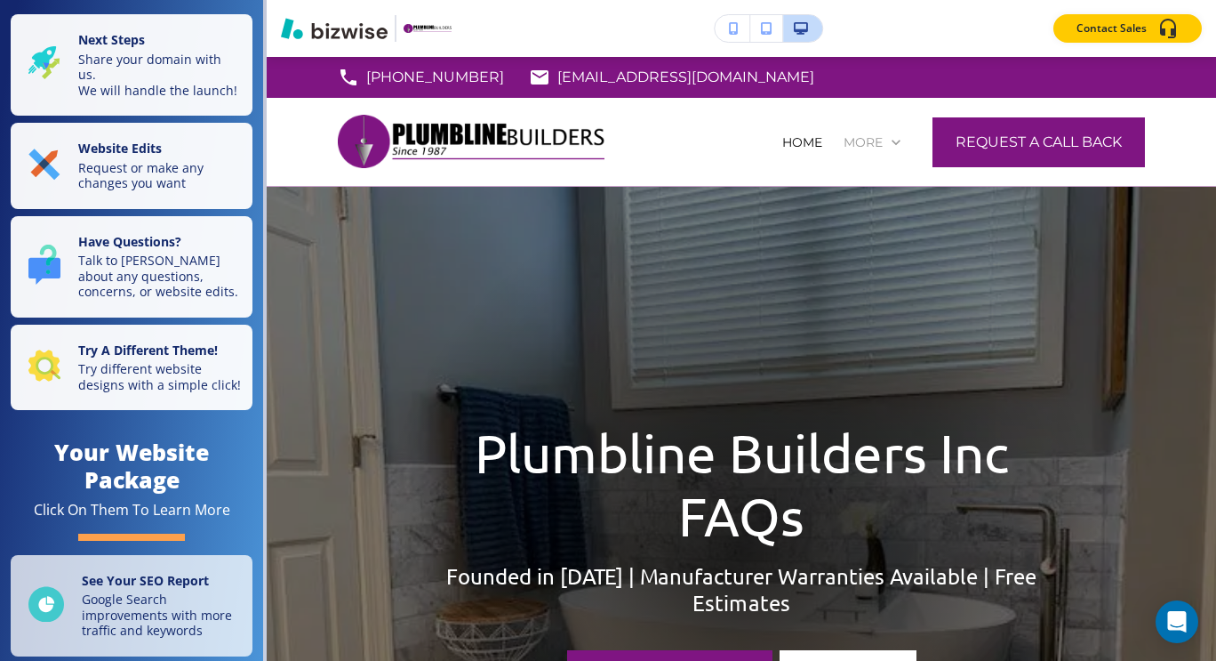
click at [863, 135] on p "More" at bounding box center [863, 142] width 39 height 18
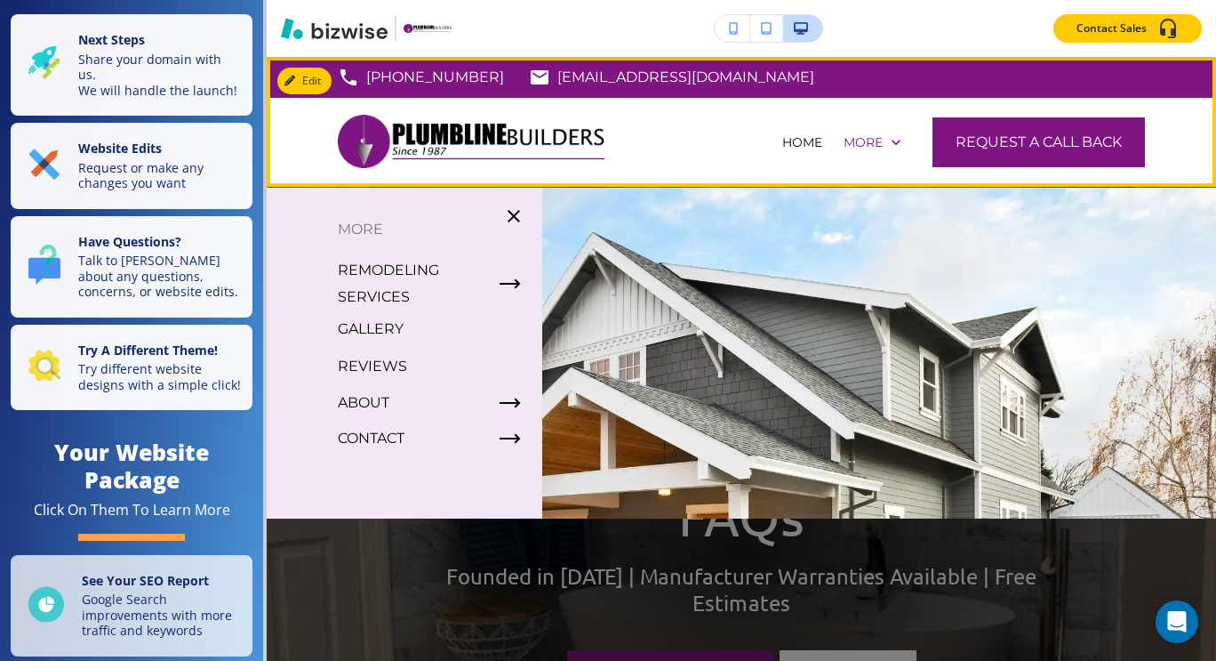
click at [512, 407] on icon "button" at bounding box center [510, 402] width 21 height 21
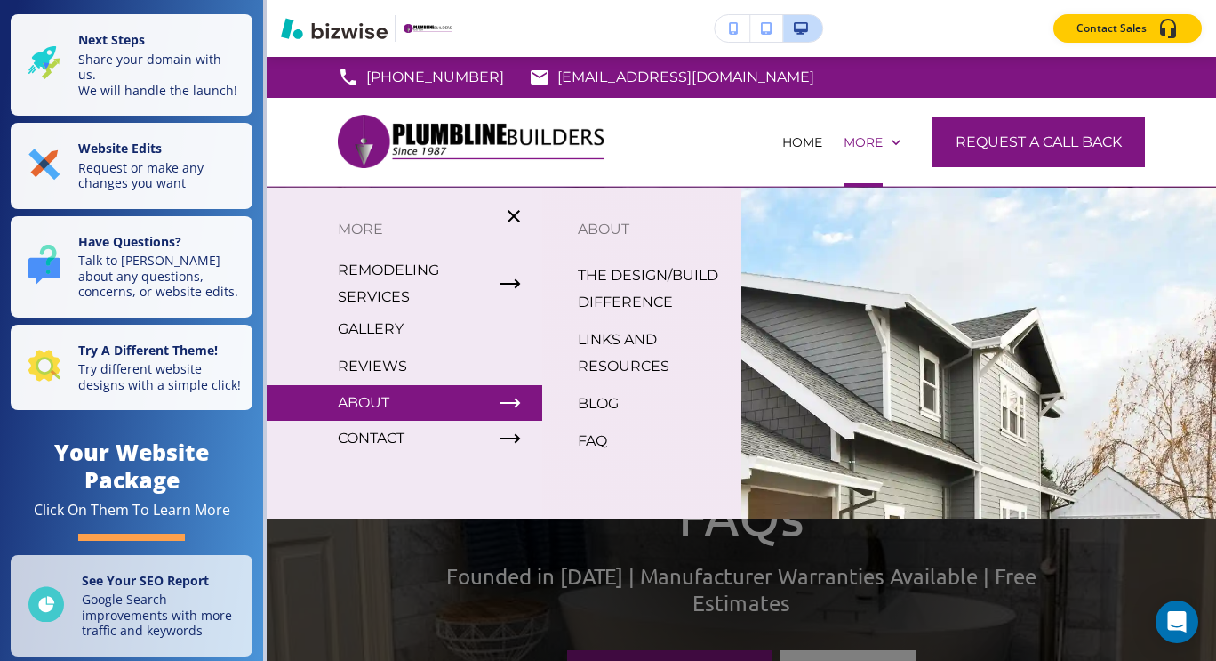
click at [500, 434] on icon "button" at bounding box center [510, 438] width 21 height 21
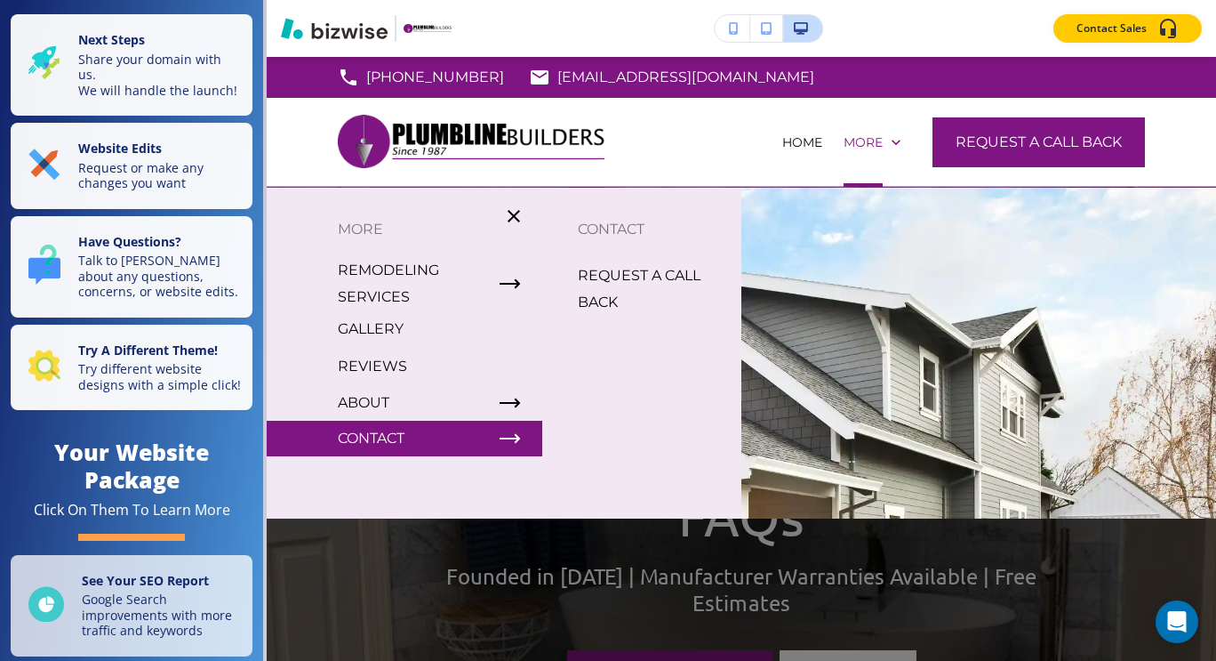
click at [630, 229] on p "CONTACT" at bounding box center [641, 229] width 199 height 27
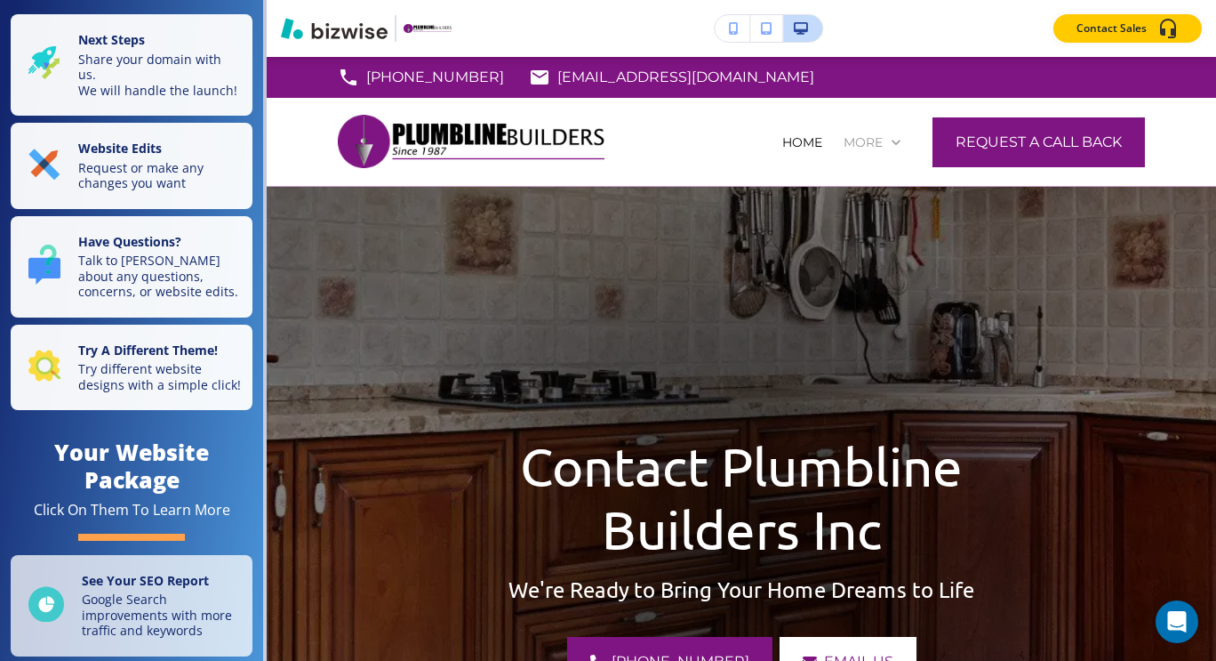
click at [864, 142] on p "More" at bounding box center [863, 142] width 39 height 18
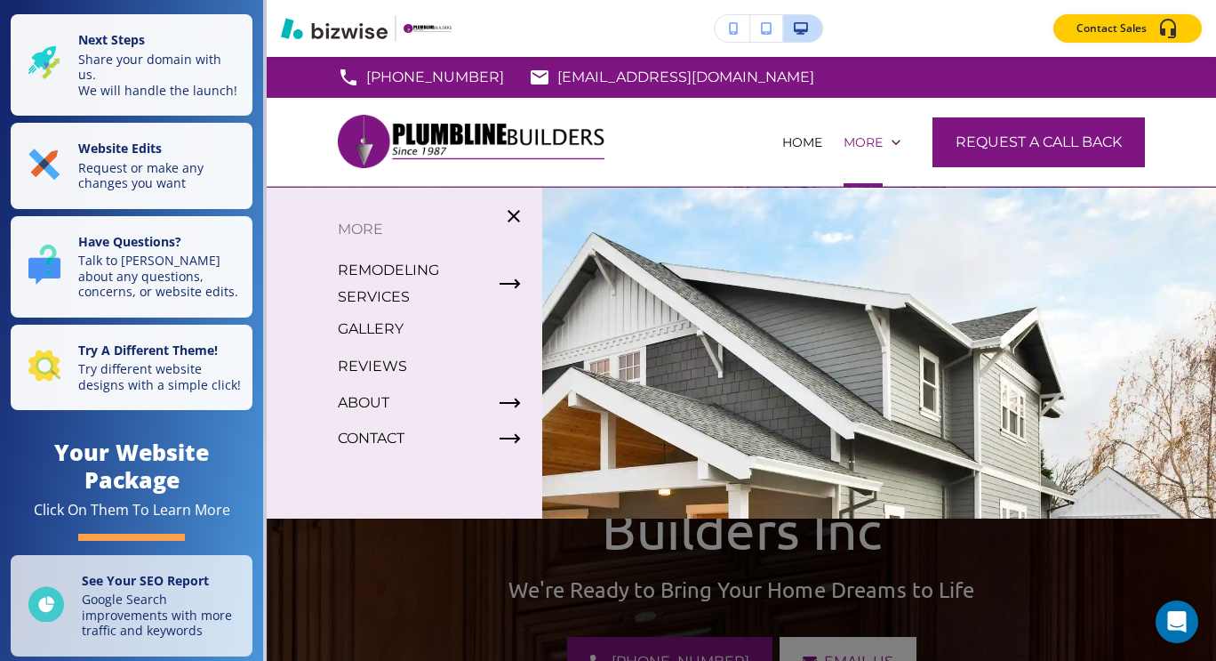
click at [507, 436] on icon "button" at bounding box center [510, 438] width 21 height 21
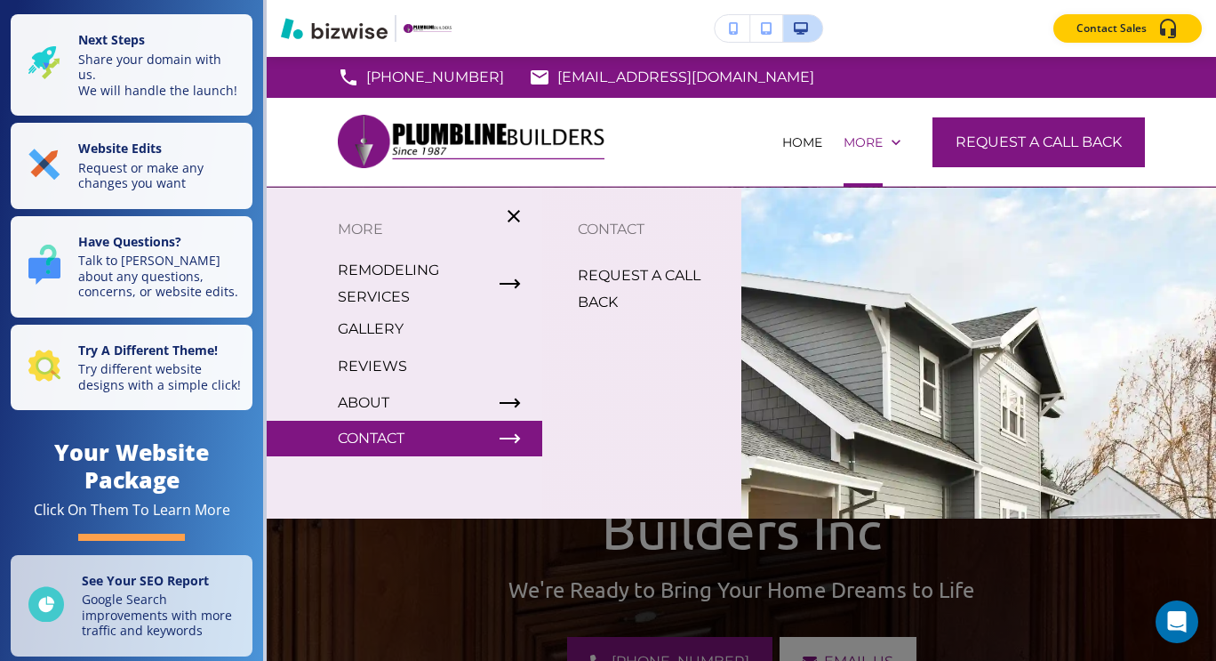
click at [604, 294] on p "REQUEST A CALL BACK" at bounding box center [652, 288] width 149 height 53
